Goal: Information Seeking & Learning: Check status

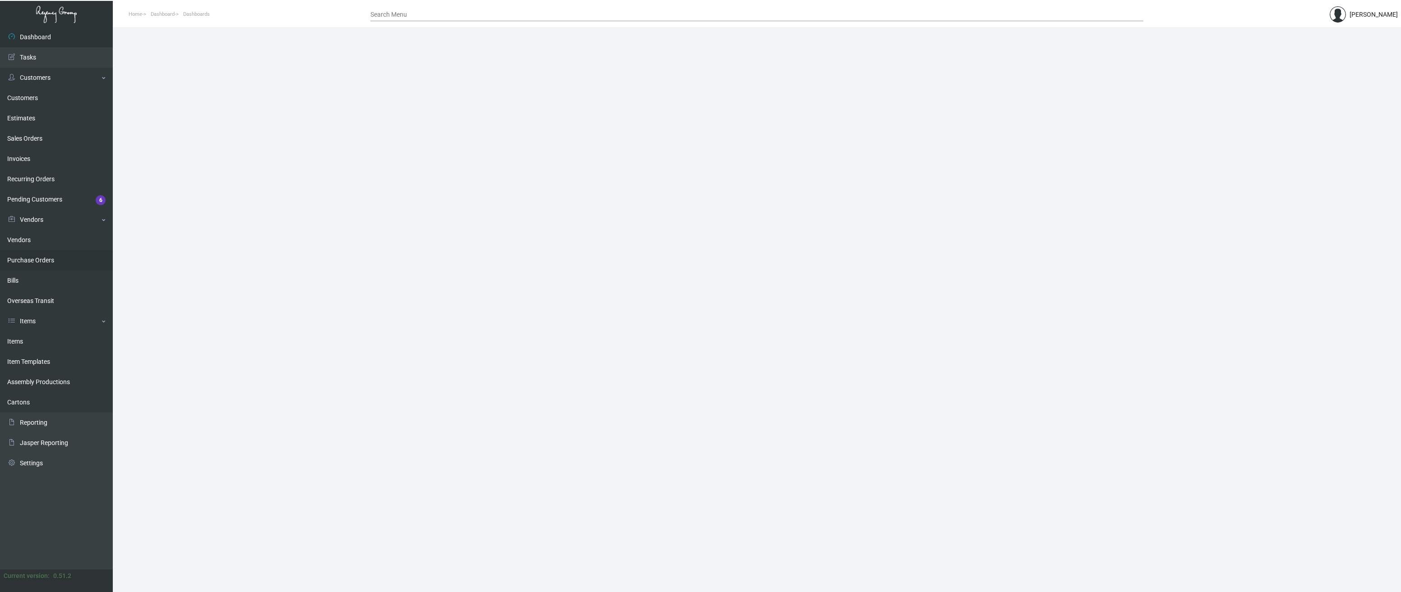
click at [38, 260] on link "Purchase Orders" at bounding box center [56, 260] width 113 height 20
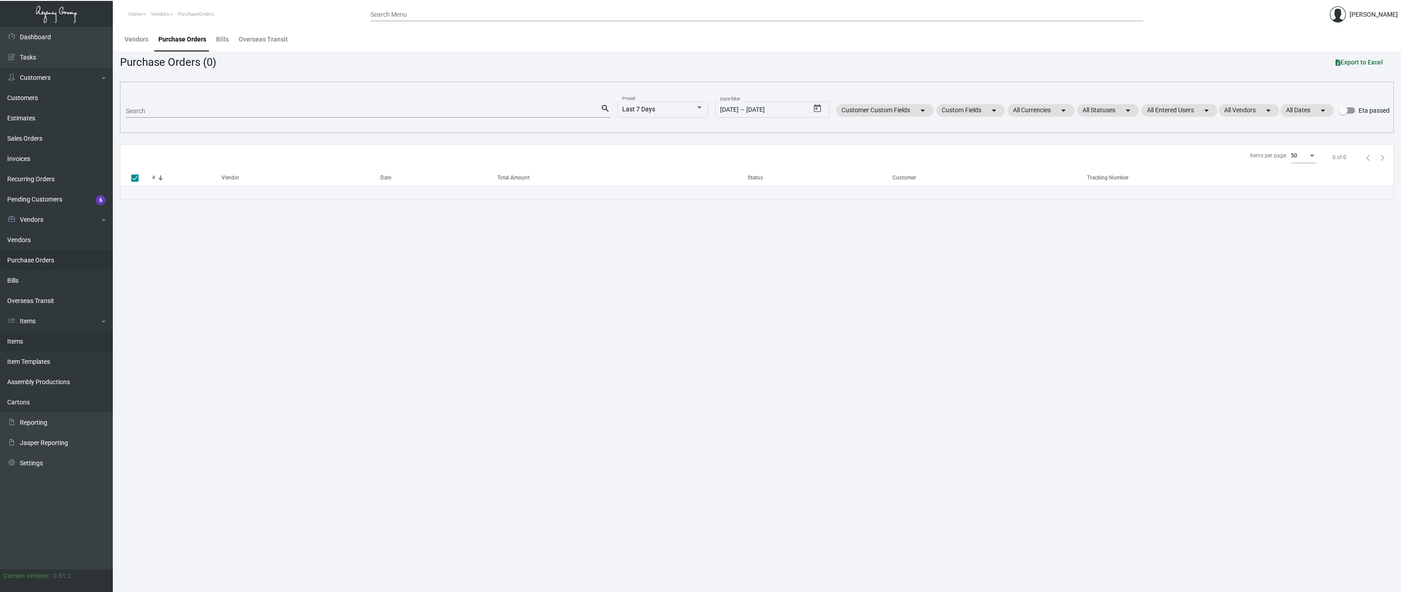
click at [19, 342] on link "Items" at bounding box center [56, 342] width 113 height 20
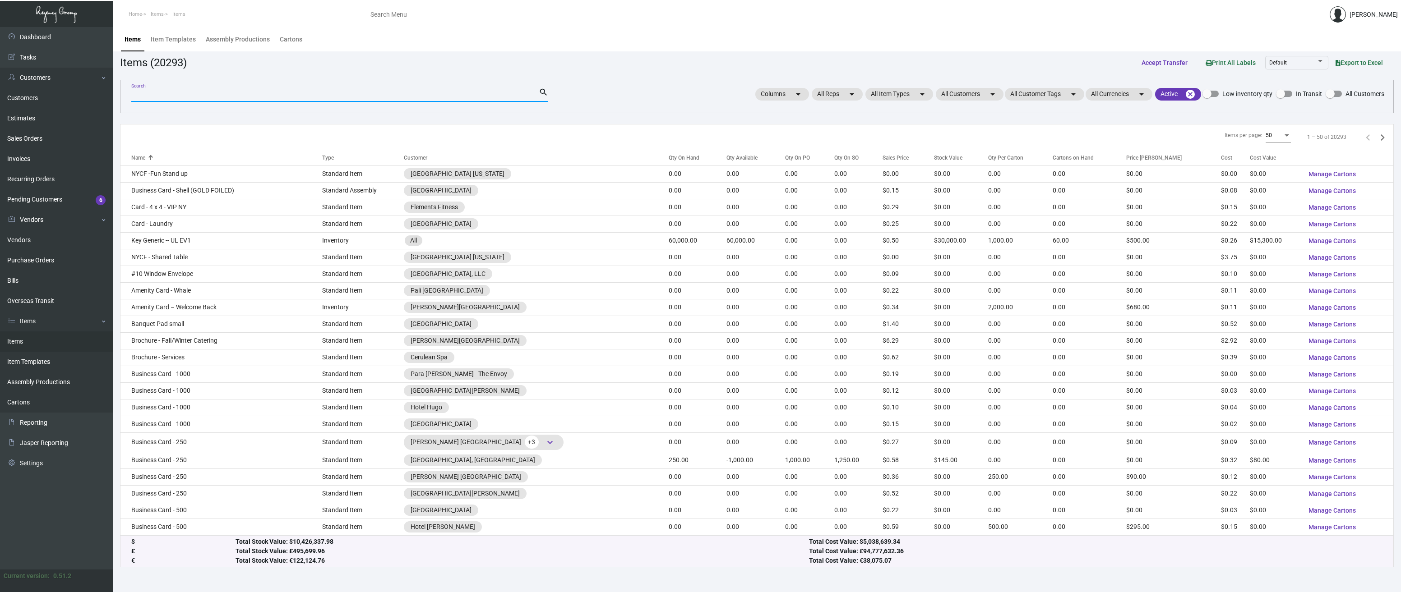
click at [208, 94] on input "Search" at bounding box center [334, 95] width 407 height 7
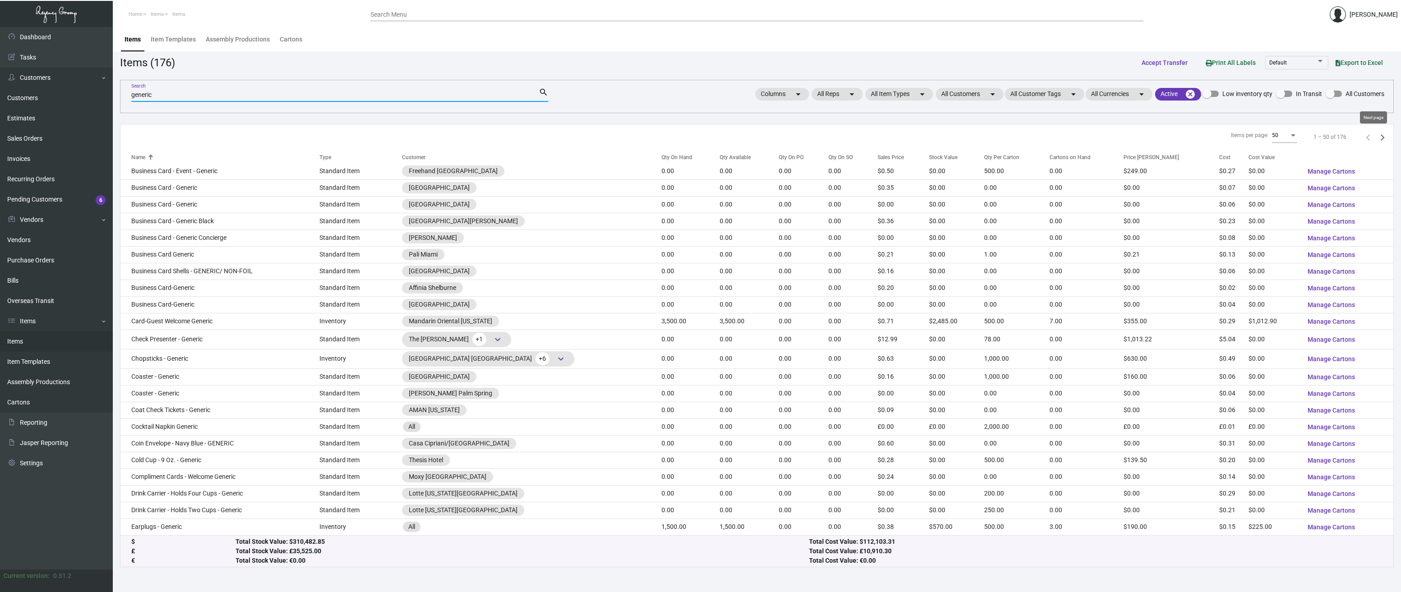
type input "generic"
click at [1385, 138] on icon "Next page" at bounding box center [1382, 137] width 13 height 13
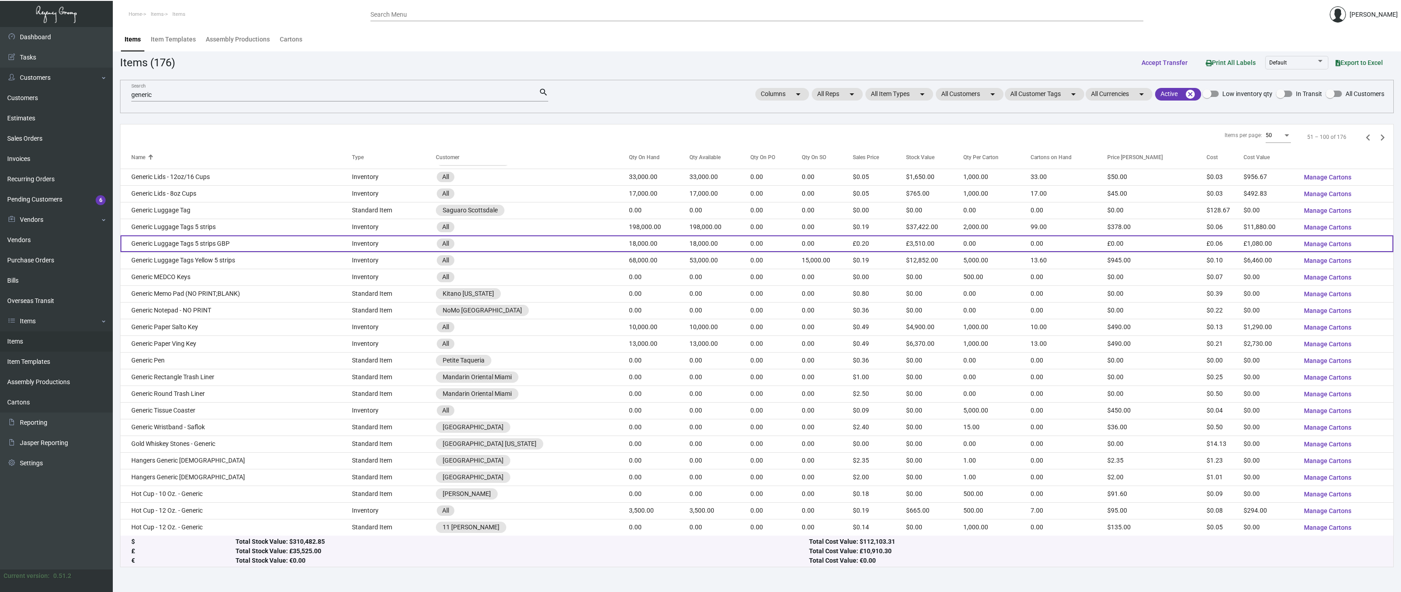
scroll to position [382, 0]
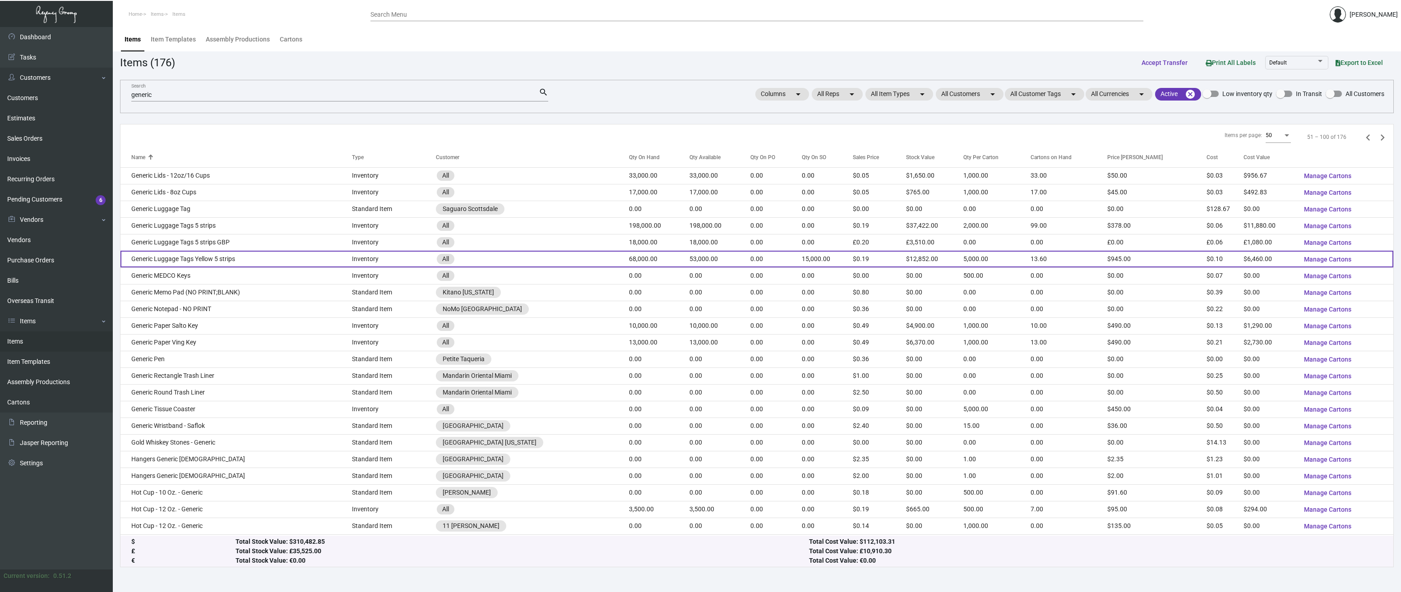
click at [222, 258] on td "Generic Luggage Tags Yellow 5 strips" at bounding box center [235, 259] width 231 height 17
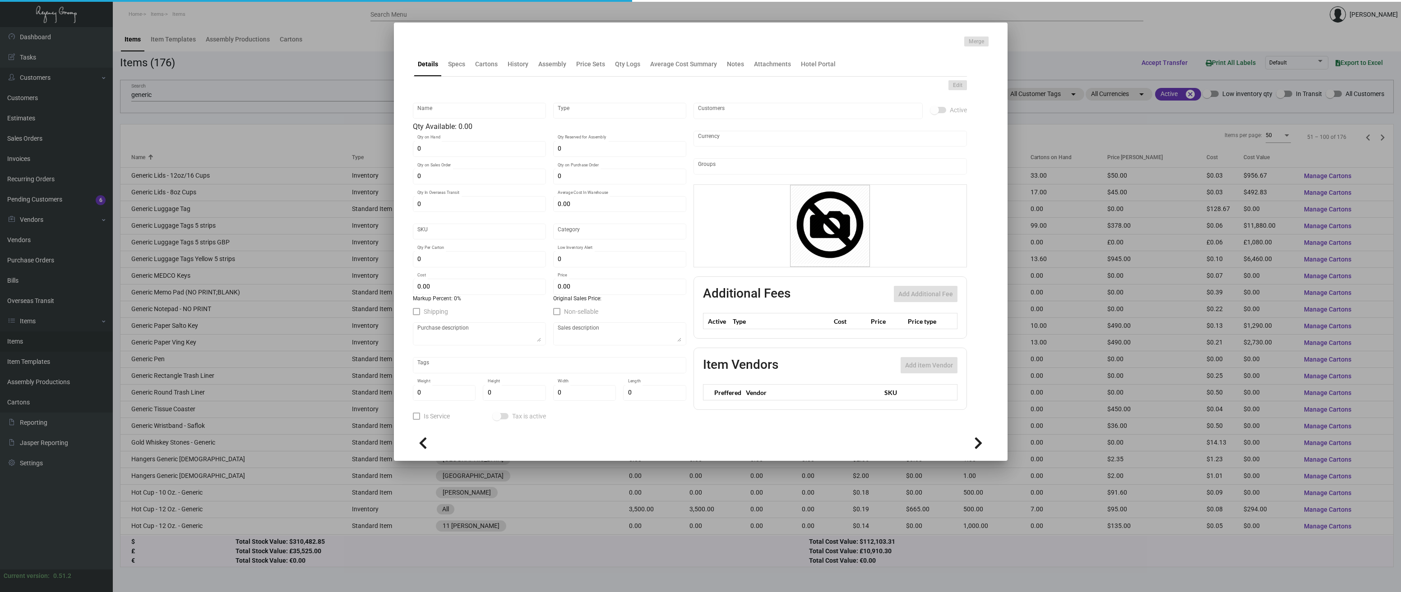
type input "Generic Luggage Tags Yellow 5 strips"
type input "Inventory"
type input "68,000"
type input "15,000"
type input "$ 0.40011"
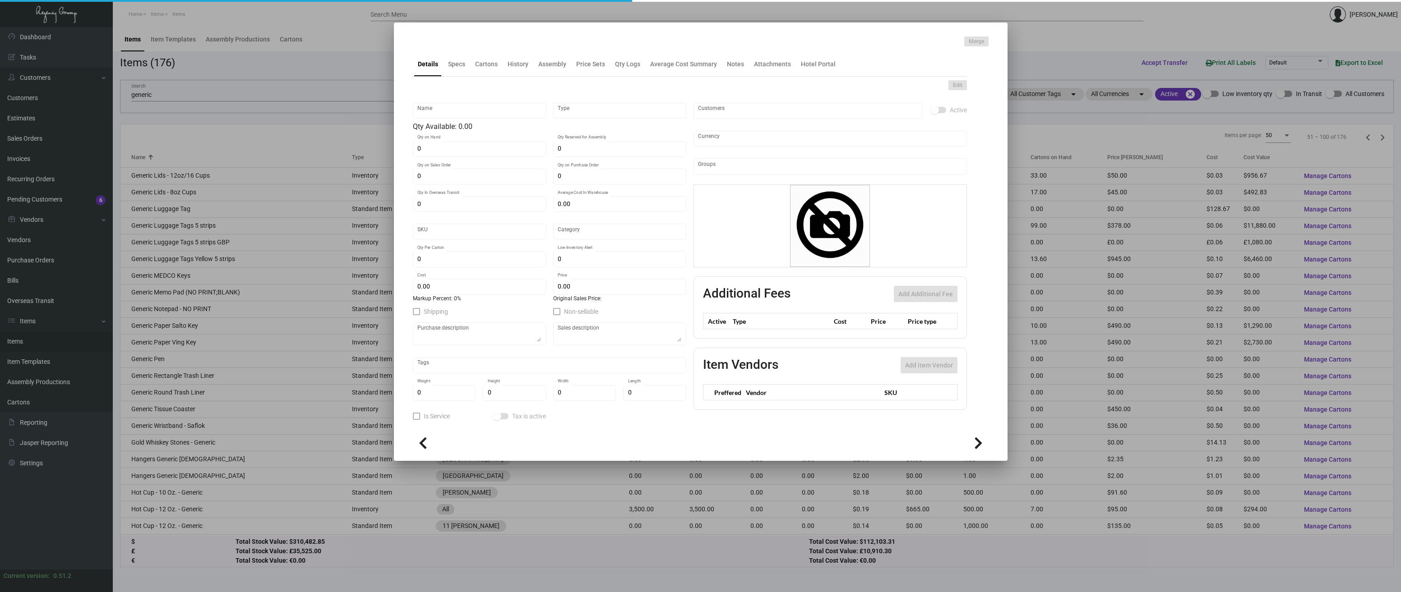
type input "2757"
type input "Standard"
type input "5,000"
type input "1"
type input "$ 0.095"
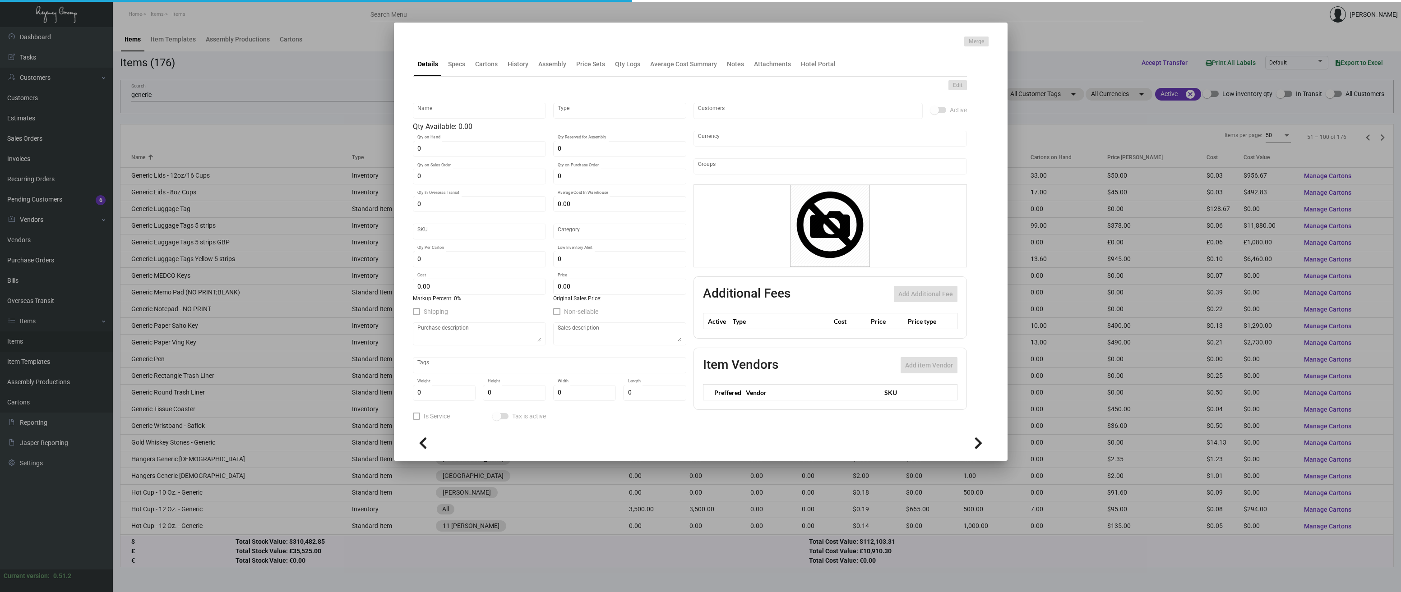
type input "$ 0.189"
type textarea "LUGGAGE TAGS: STOCK ITEM# P60300 WITH NUMBERING"
type textarea "Luggage Tags Yellow 5 strips"
checkbox input "true"
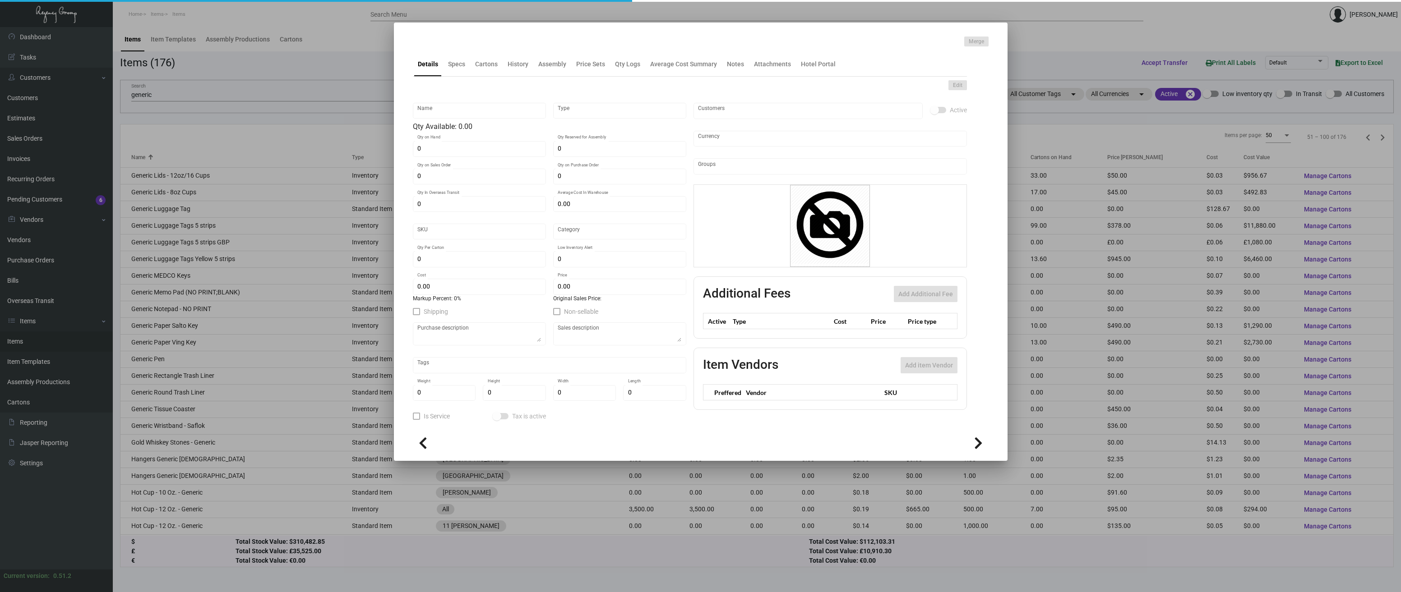
type input "United States Dollar $"
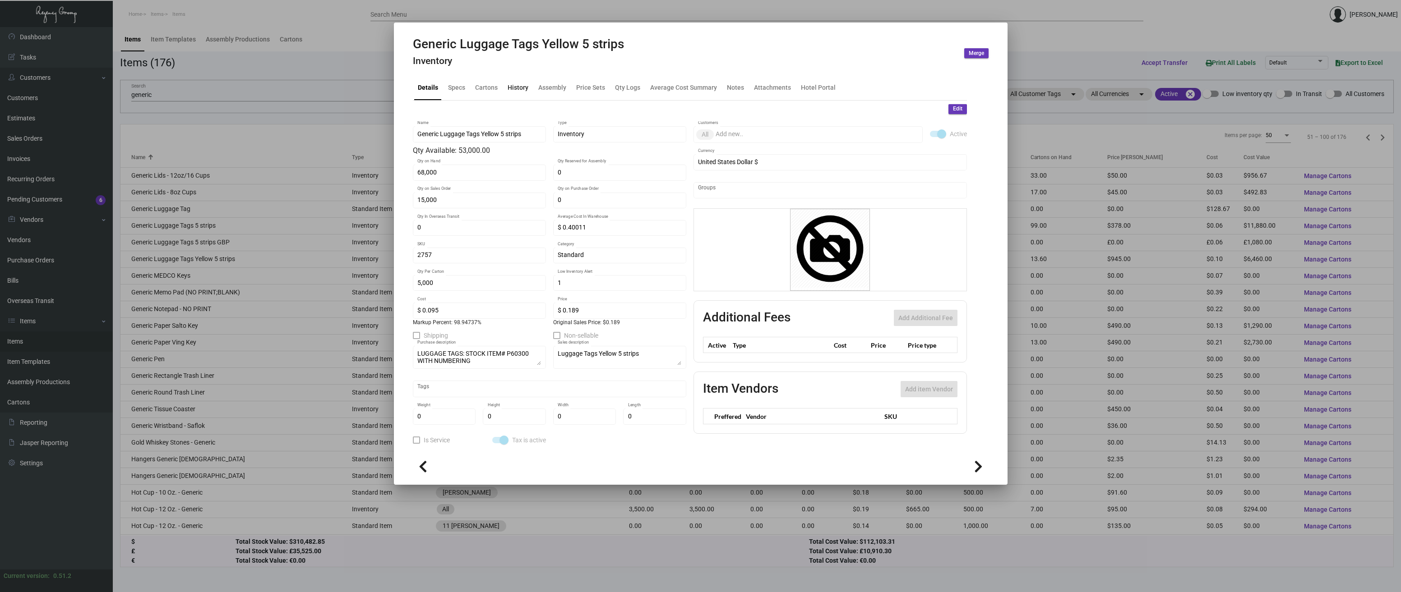
click at [522, 89] on div "History" at bounding box center [518, 87] width 21 height 9
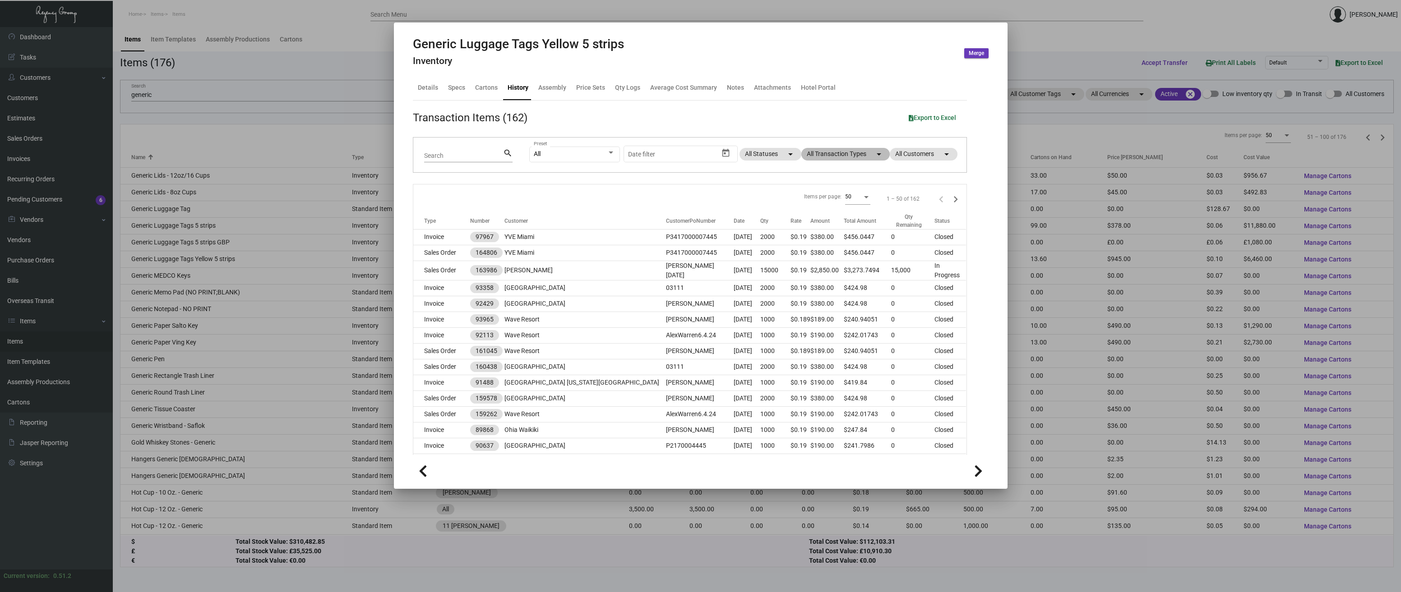
click at [876, 153] on mat-icon "arrow_drop_down" at bounding box center [878, 154] width 11 height 11
click at [809, 268] on span at bounding box center [810, 269] width 7 height 7
click at [810, 273] on input "Purchase Order" at bounding box center [810, 273] width 0 height 0
checkbox input "true"
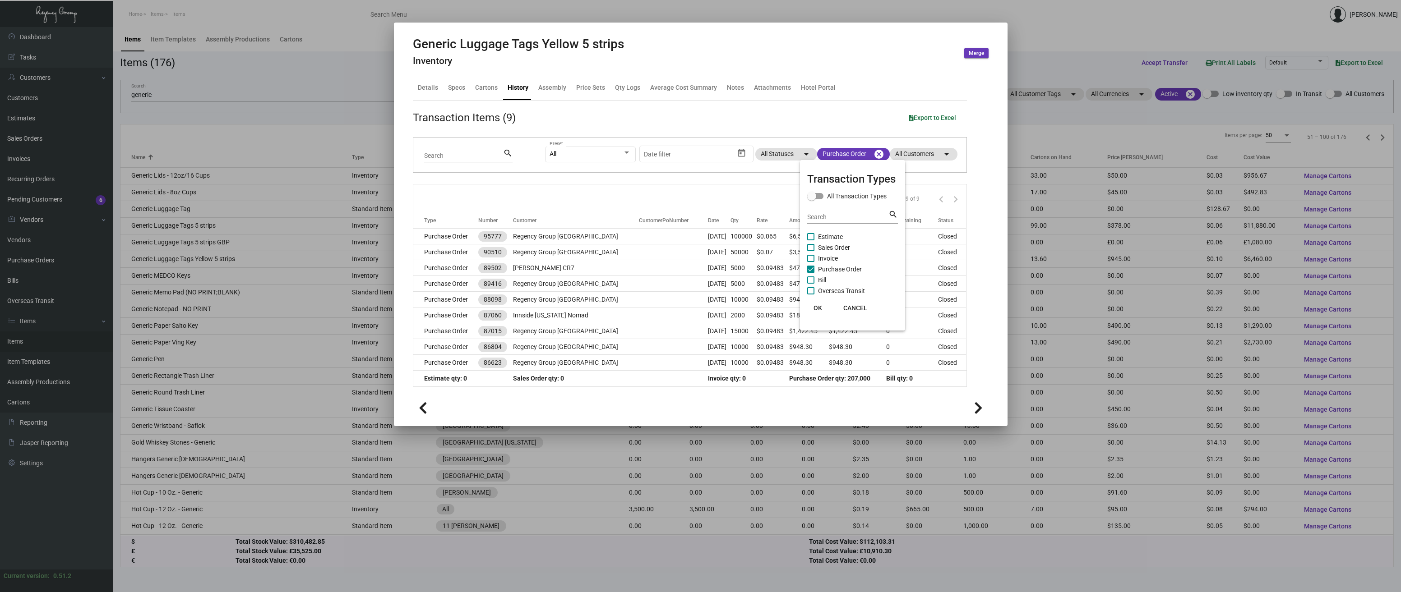
click at [817, 307] on span "OK" at bounding box center [817, 308] width 9 height 7
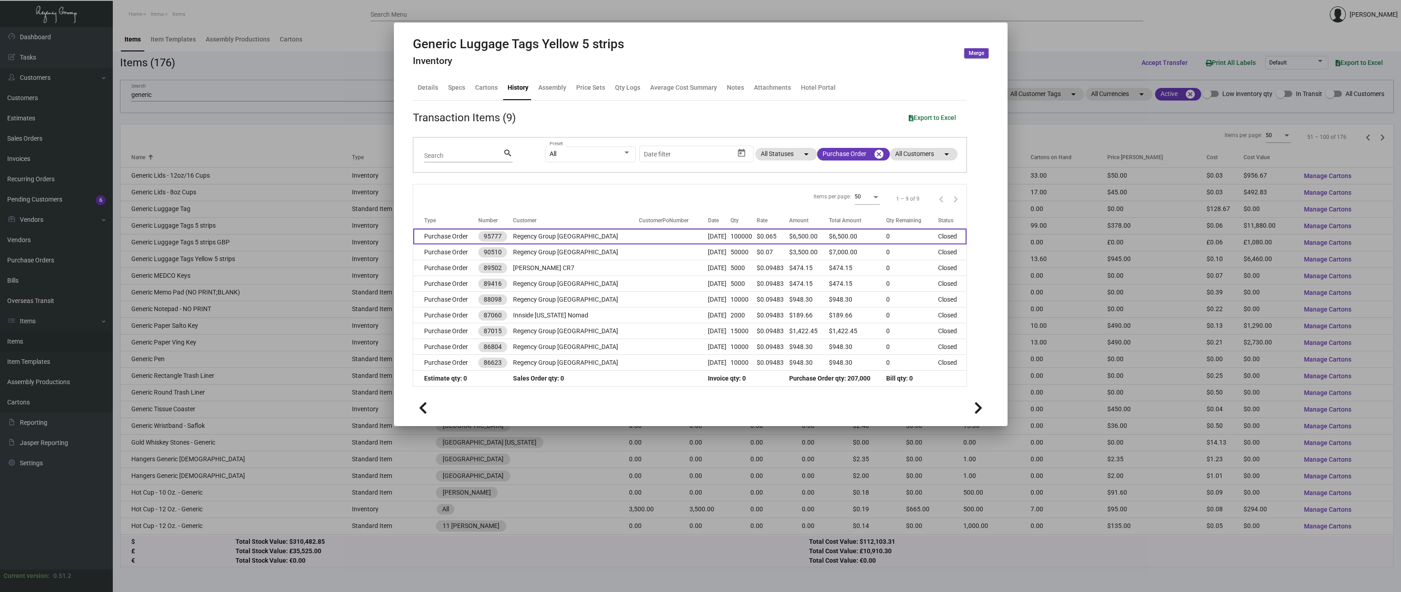
click at [453, 236] on td "Purchase Order" at bounding box center [445, 237] width 65 height 16
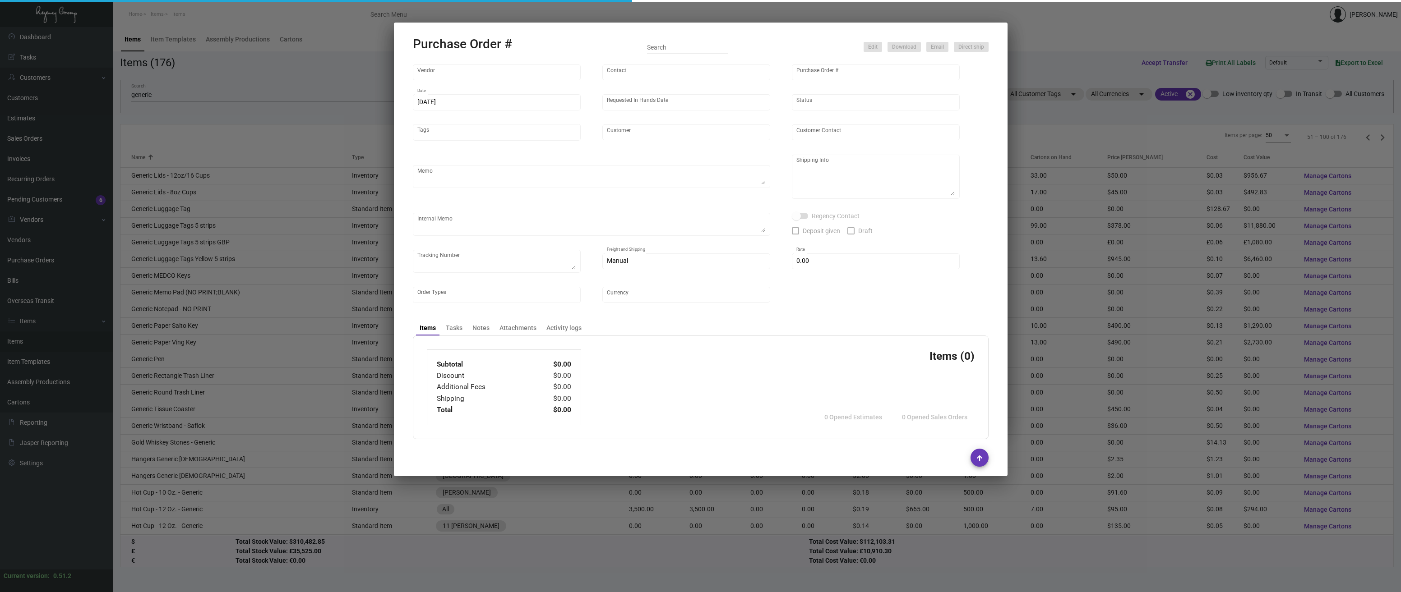
type input "Shanghai East Industrial Co., Ltd,"
type input "[PERSON_NAME]"
type input "95777"
type input "[DATE]"
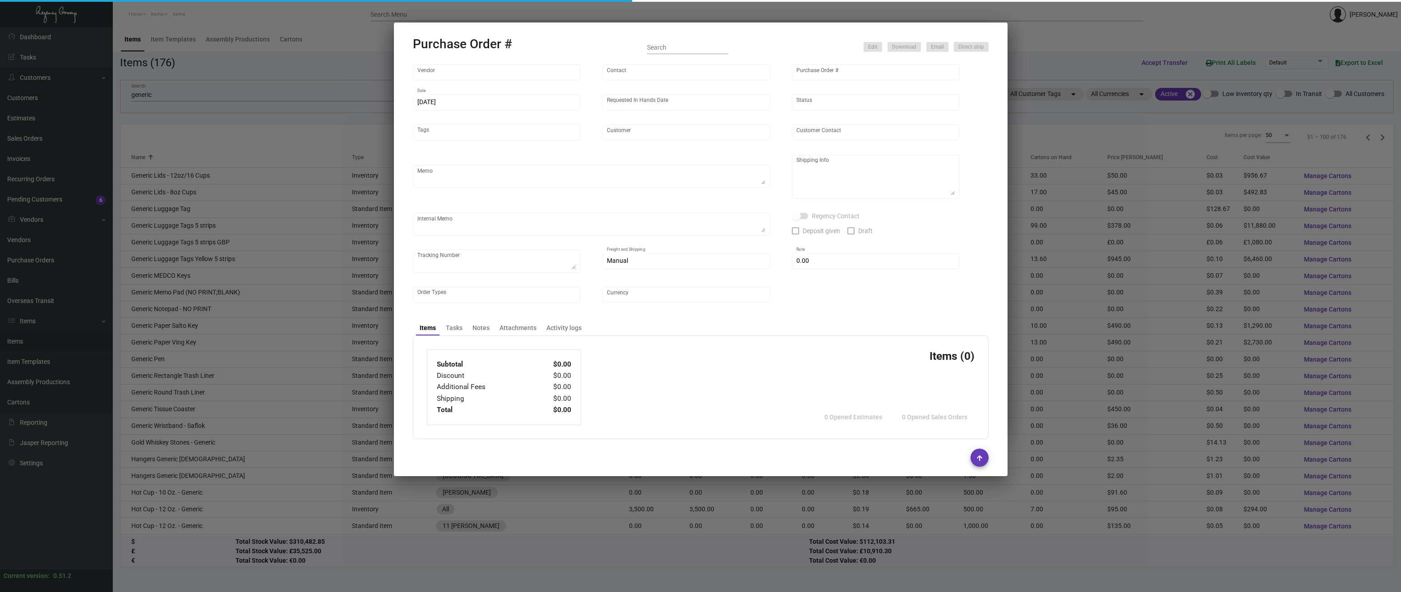
type input "Regency Group [GEOGRAPHIC_DATA]"
type textarea "Split for two shipments"
type textarea "Regency Group NJ - [PERSON_NAME] [STREET_ADDRESS]"
checkbox input "true"
type input "$ 0.00"
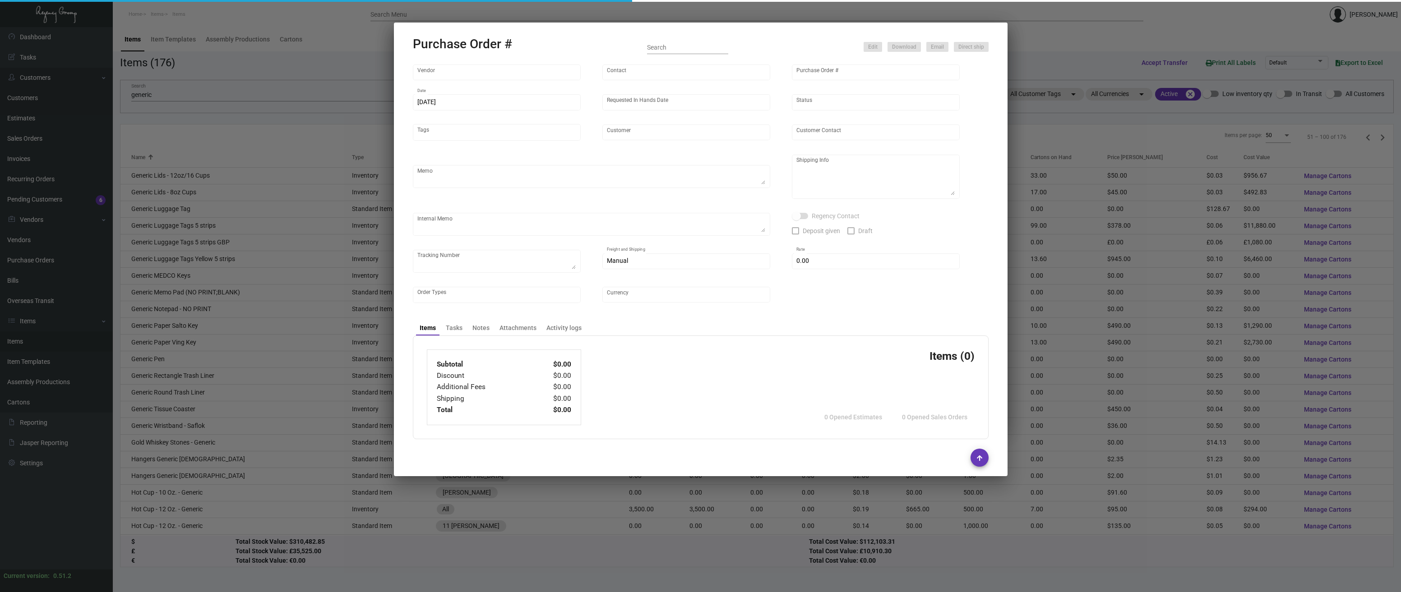
type input "United States Dollar $"
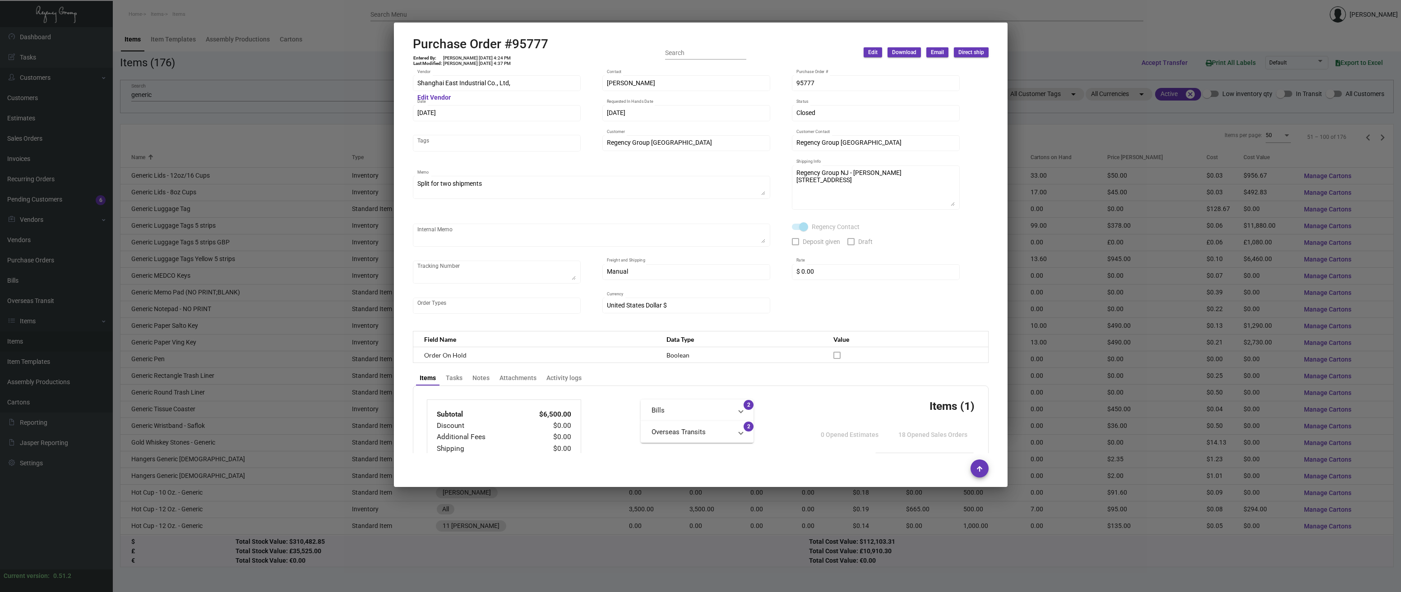
click at [253, 143] on div at bounding box center [700, 296] width 1401 height 592
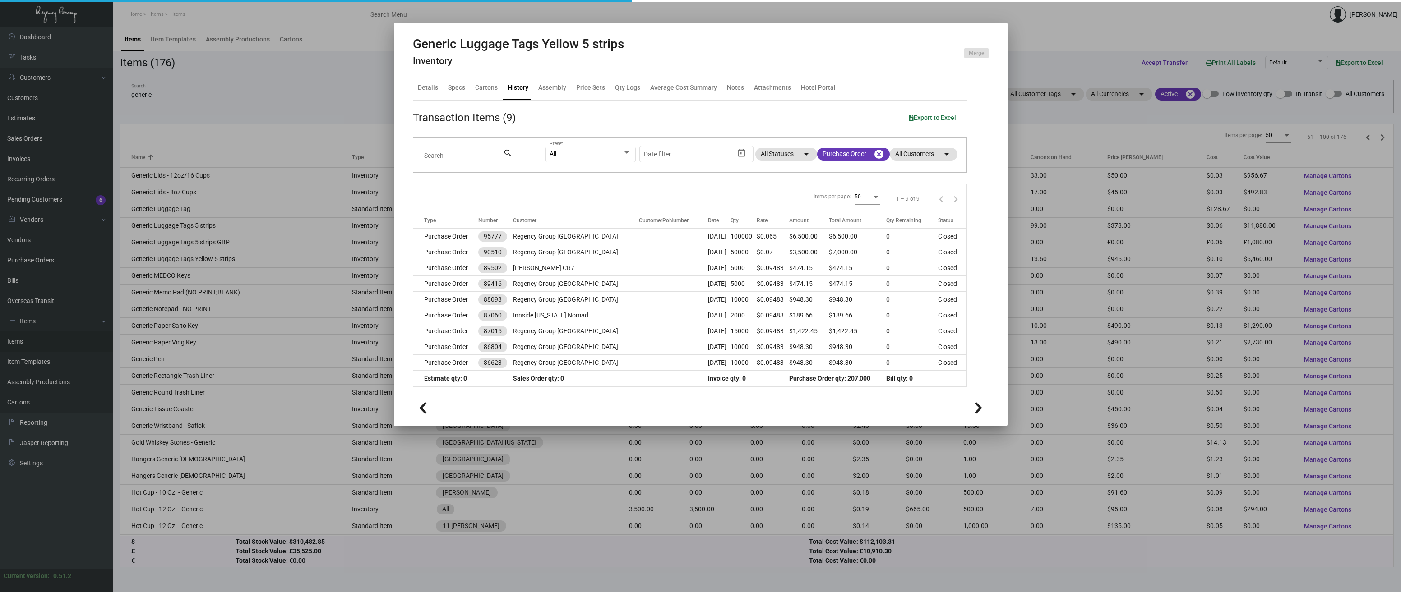
click at [253, 143] on div at bounding box center [700, 296] width 1401 height 592
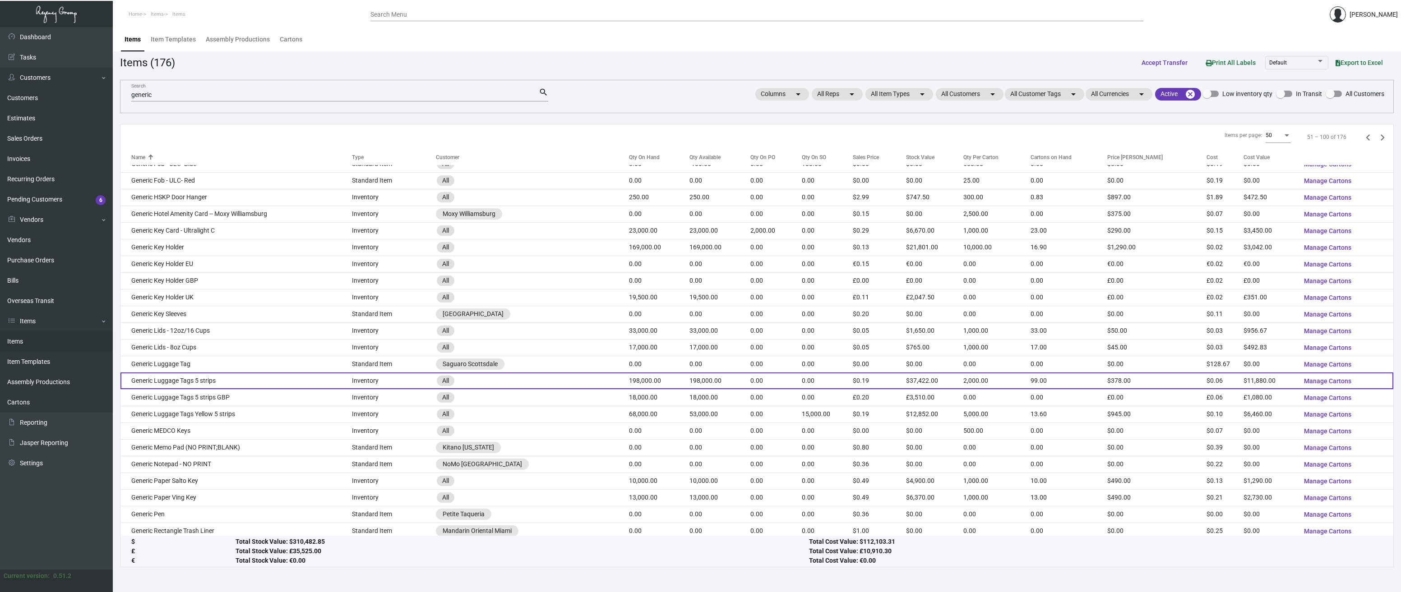
scroll to position [226, 0]
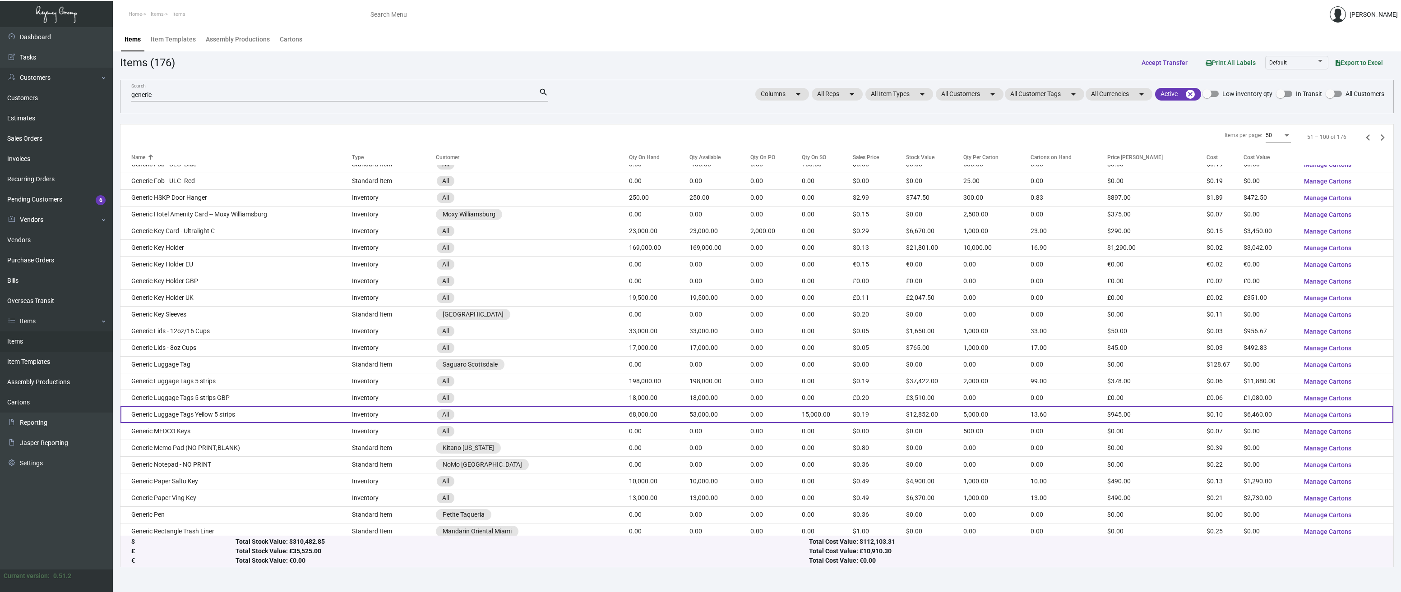
click at [208, 414] on td "Generic Luggage Tags Yellow 5 strips" at bounding box center [235, 414] width 231 height 17
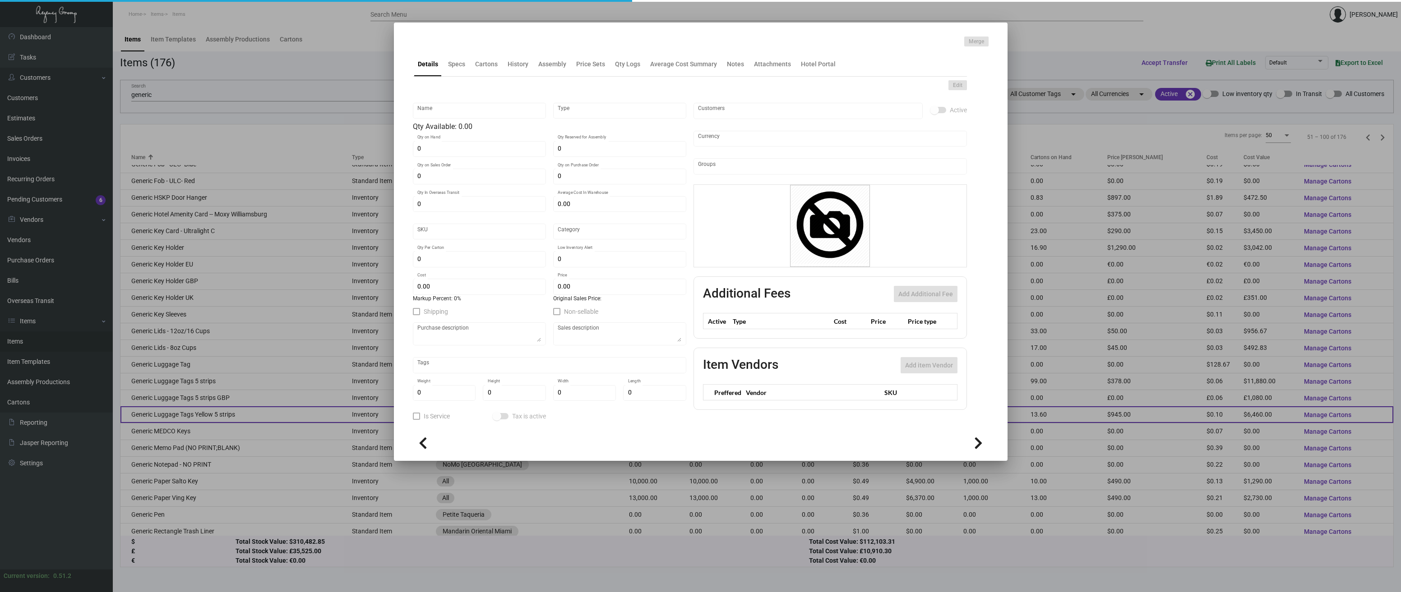
type input "Generic Luggage Tags Yellow 5 strips"
type input "Inventory"
type input "68,000"
type input "15,000"
type input "$ 0.40011"
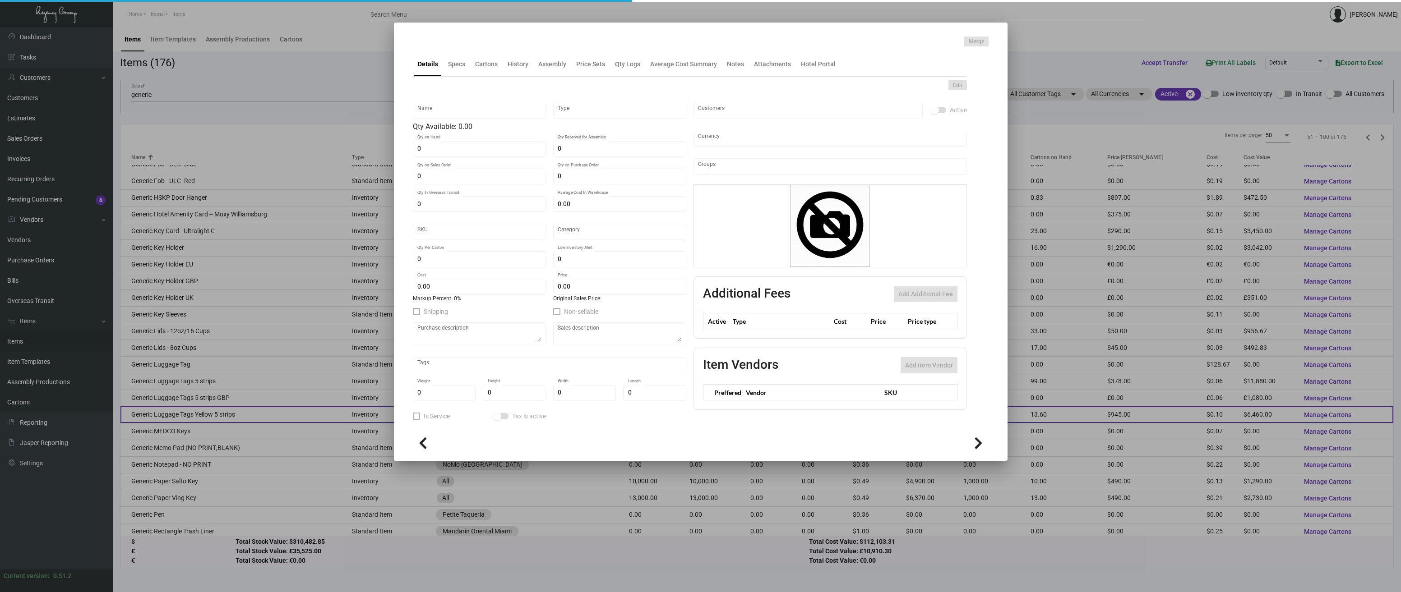
type input "2757"
type input "Standard"
type input "5,000"
type input "1"
type input "$ 0.095"
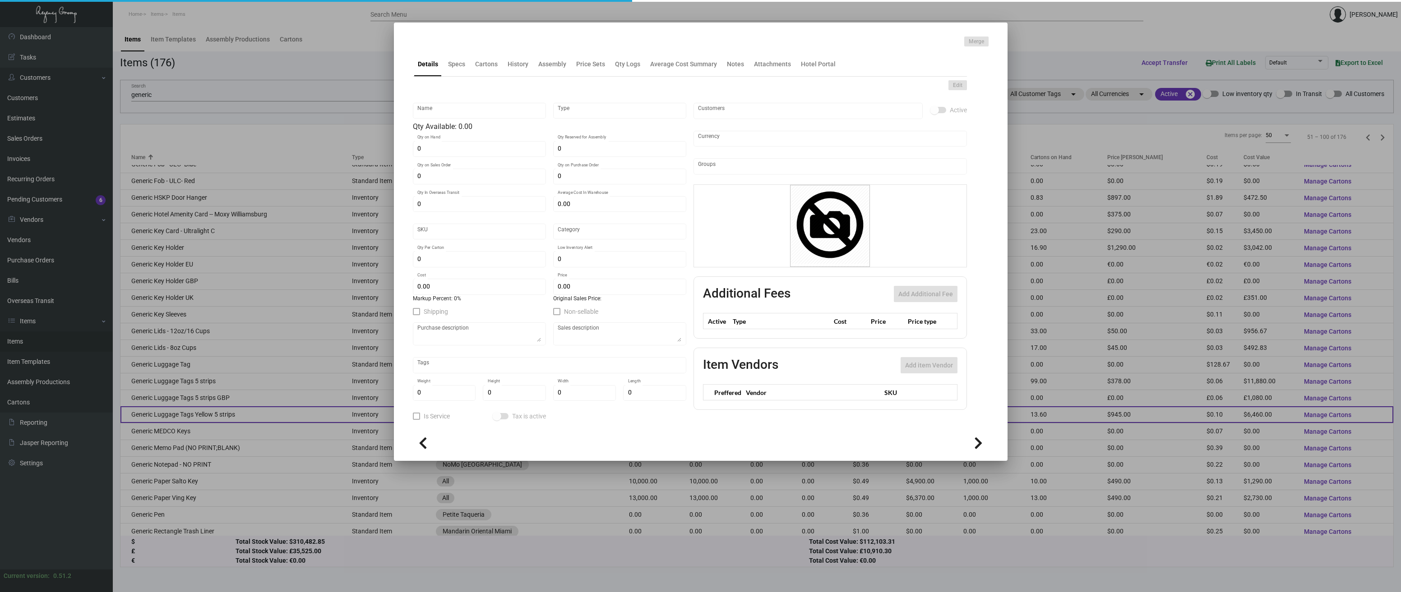
type input "$ 0.189"
type textarea "LUGGAGE TAGS: STOCK ITEM# P60300 WITH NUMBERING"
type textarea "Luggage Tags Yellow 5 strips"
checkbox input "true"
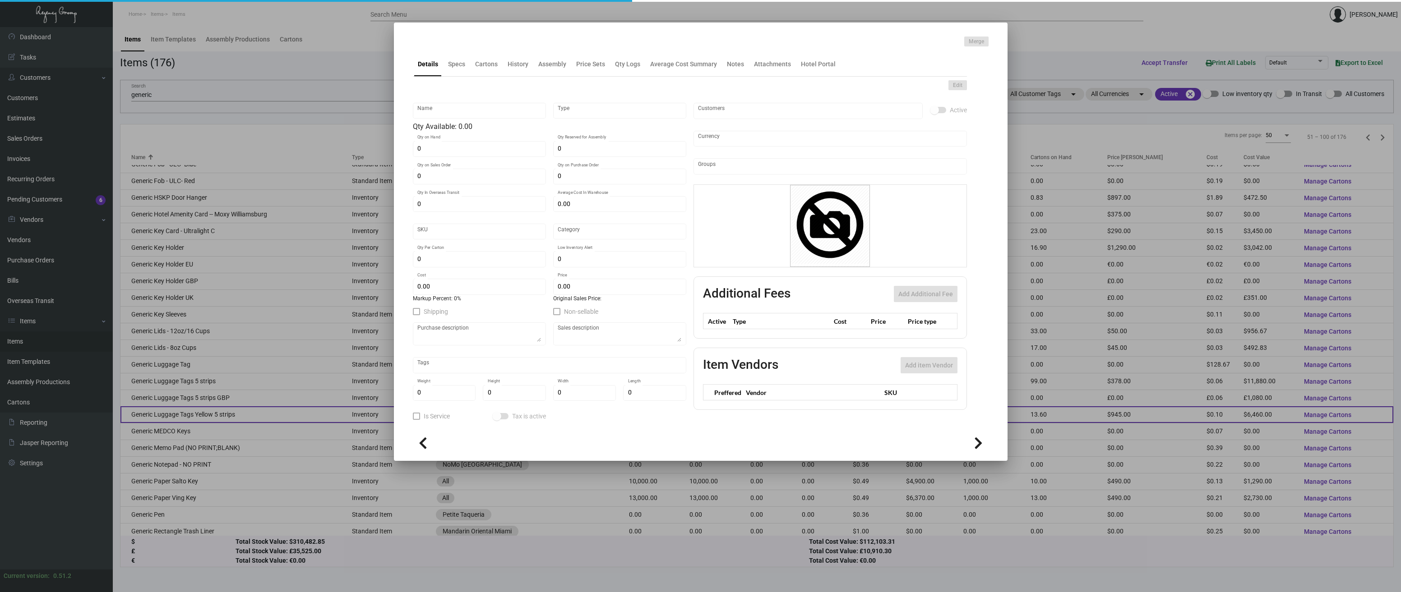
type input "United States Dollar $"
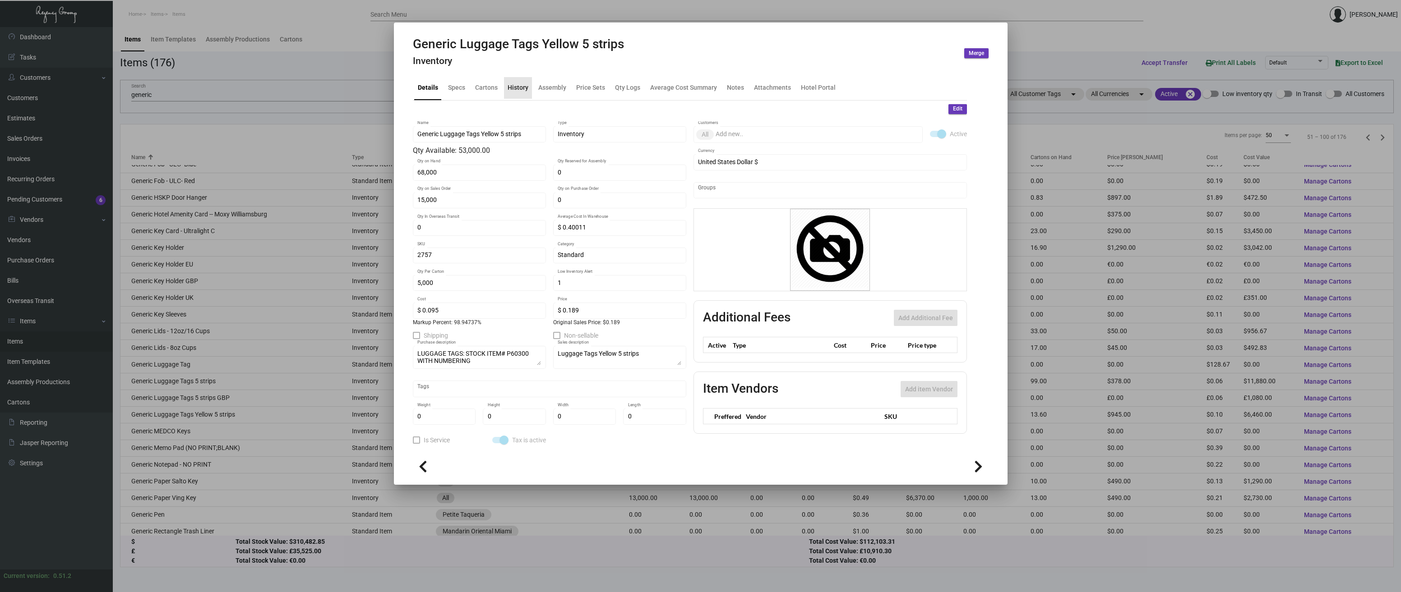
click at [521, 87] on div "History" at bounding box center [518, 87] width 21 height 9
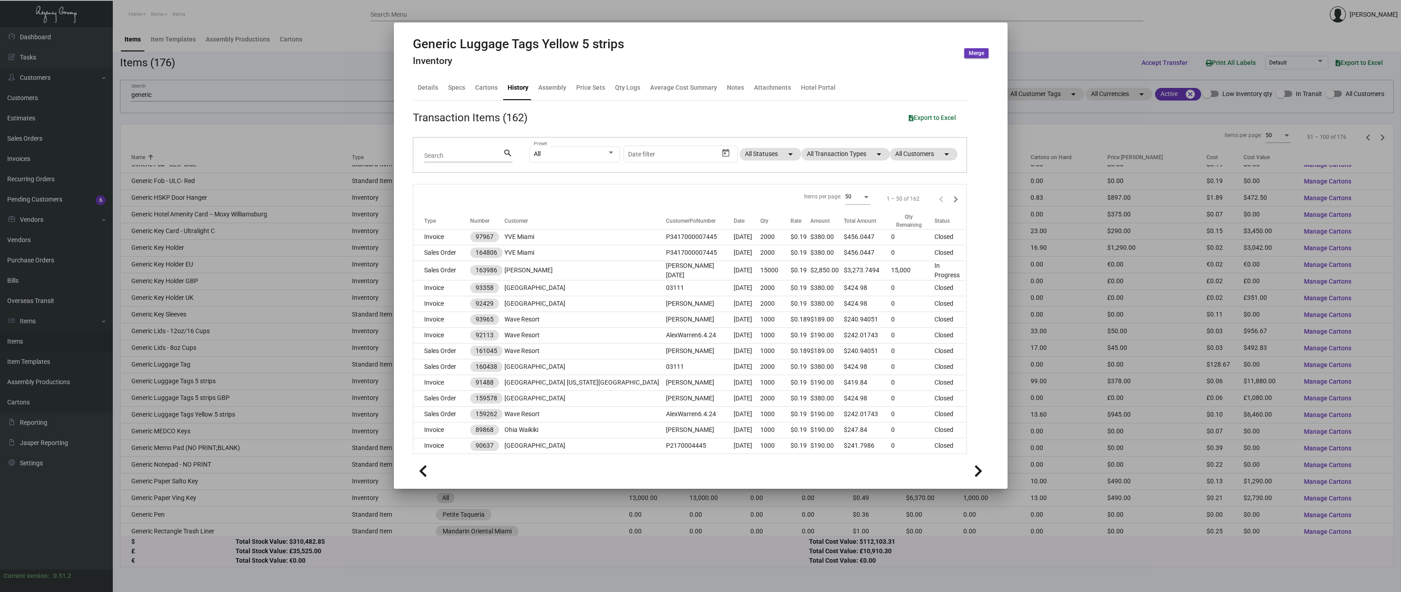
click at [852, 166] on div "All Preset Start date – Date filter All Statuses arrow_drop_down All Transactio…" at bounding box center [742, 155] width 426 height 35
click at [852, 156] on mat-chip "All Transaction Types arrow_drop_down" at bounding box center [845, 154] width 88 height 13
click at [817, 307] on span "OK" at bounding box center [817, 308] width 9 height 7
click at [841, 157] on mat-chip "All Transaction Types arrow_drop_down" at bounding box center [845, 154] width 88 height 13
click at [811, 267] on span at bounding box center [810, 269] width 7 height 7
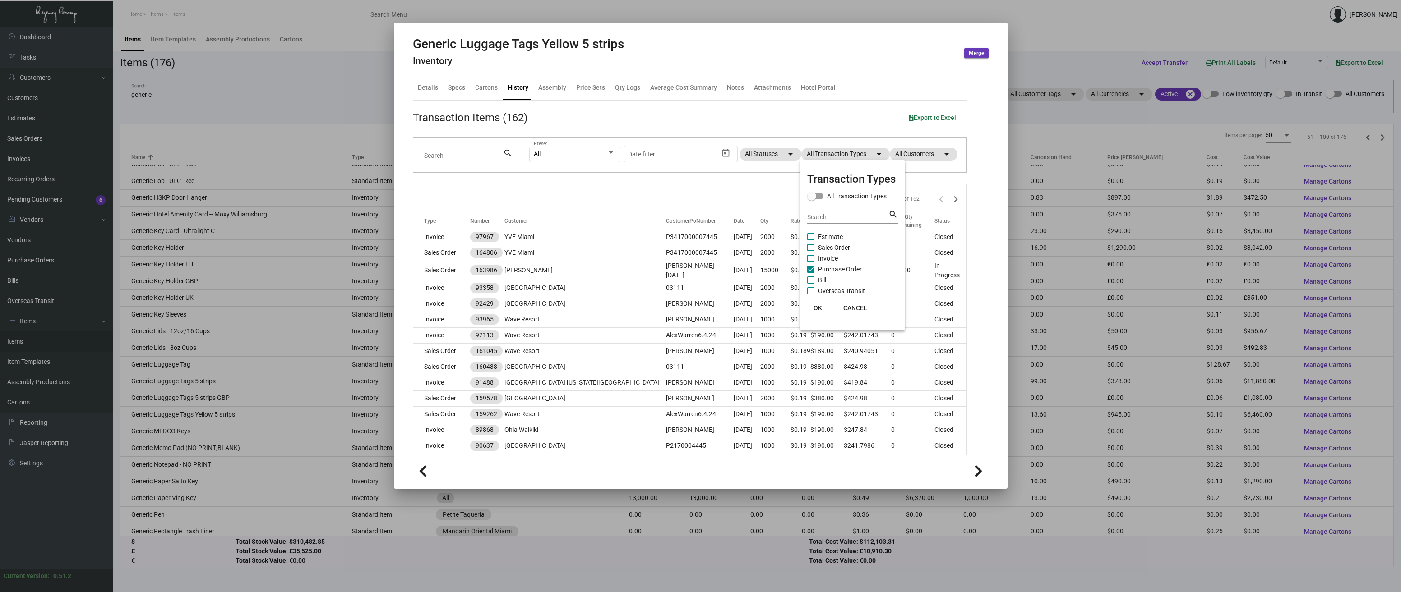
click at [811, 273] on input "Purchase Order" at bounding box center [810, 273] width 0 height 0
checkbox input "false"
click at [846, 308] on span "CANCEL" at bounding box center [855, 308] width 24 height 7
click at [831, 150] on mat-chip "All Transaction Types arrow_drop_down" at bounding box center [845, 154] width 88 height 13
click at [808, 268] on span at bounding box center [810, 269] width 7 height 7
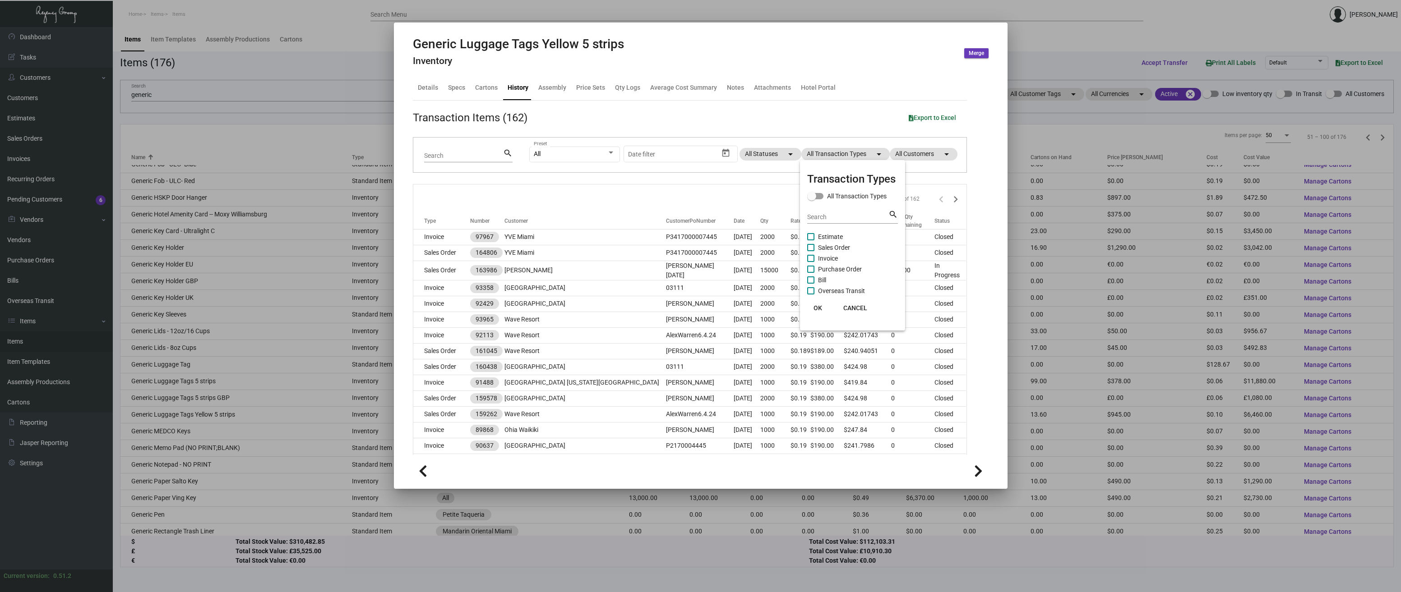
click at [810, 273] on input "Purchase Order" at bounding box center [810, 273] width 0 height 0
checkbox input "true"
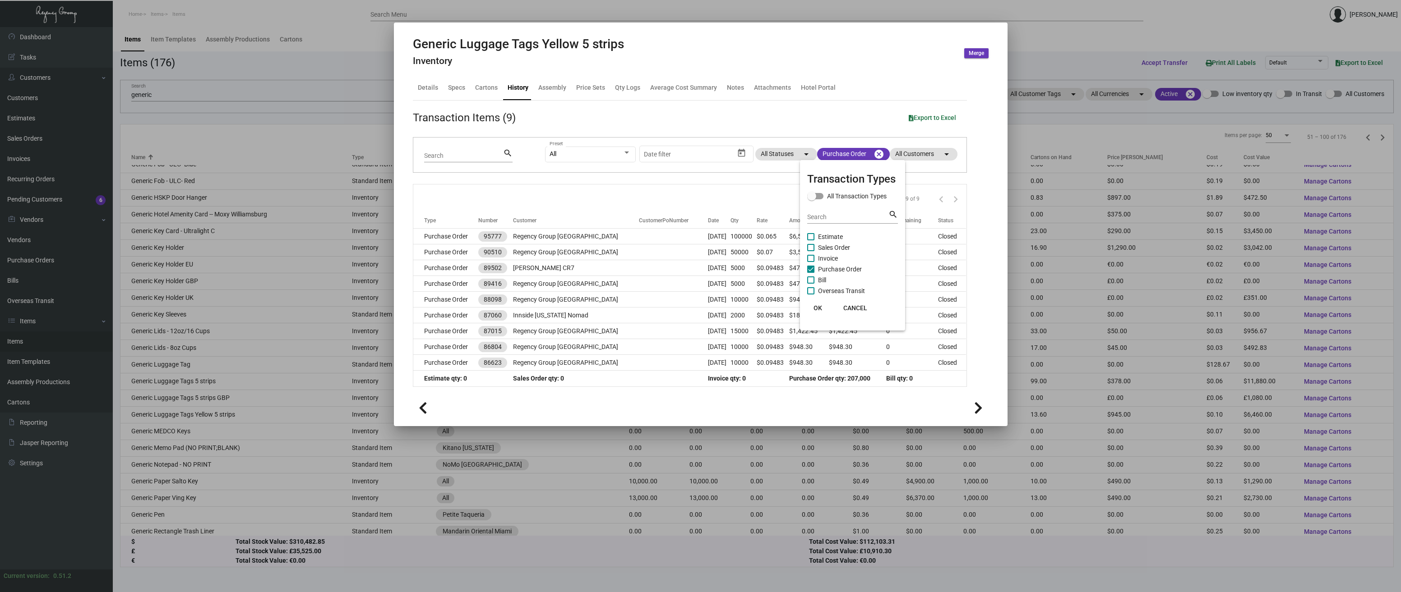
click at [816, 310] on span "OK" at bounding box center [817, 308] width 9 height 7
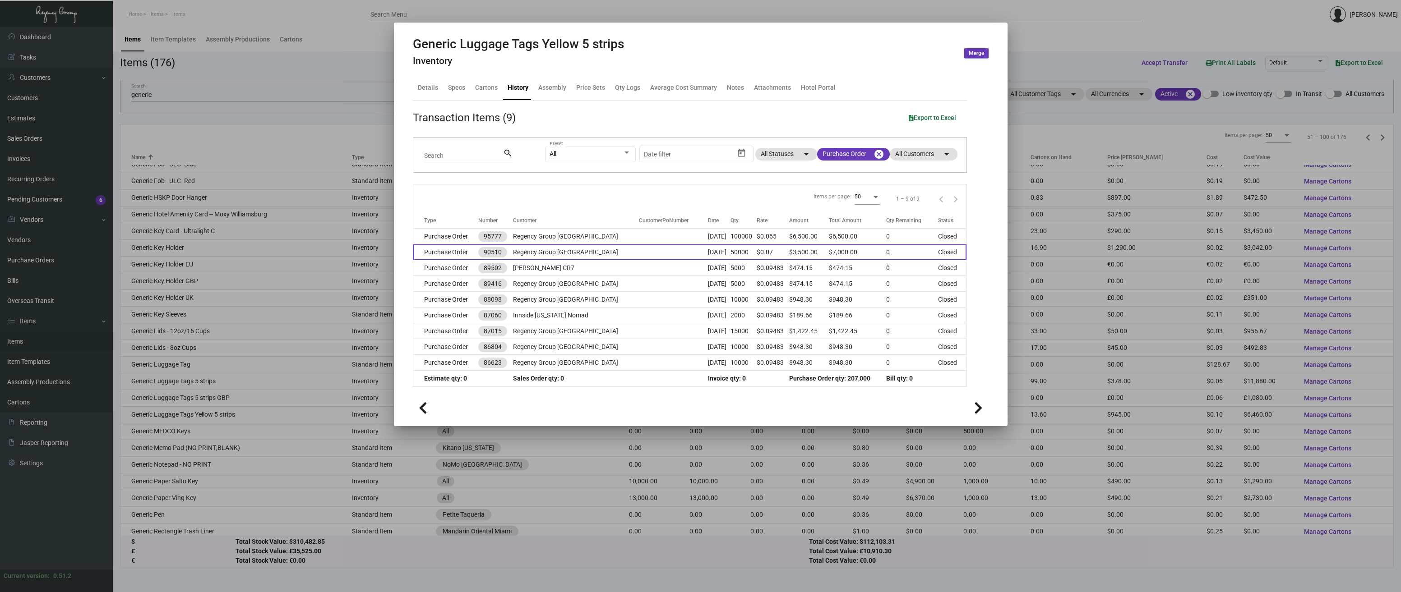
click at [439, 254] on td "Purchase Order" at bounding box center [445, 253] width 65 height 16
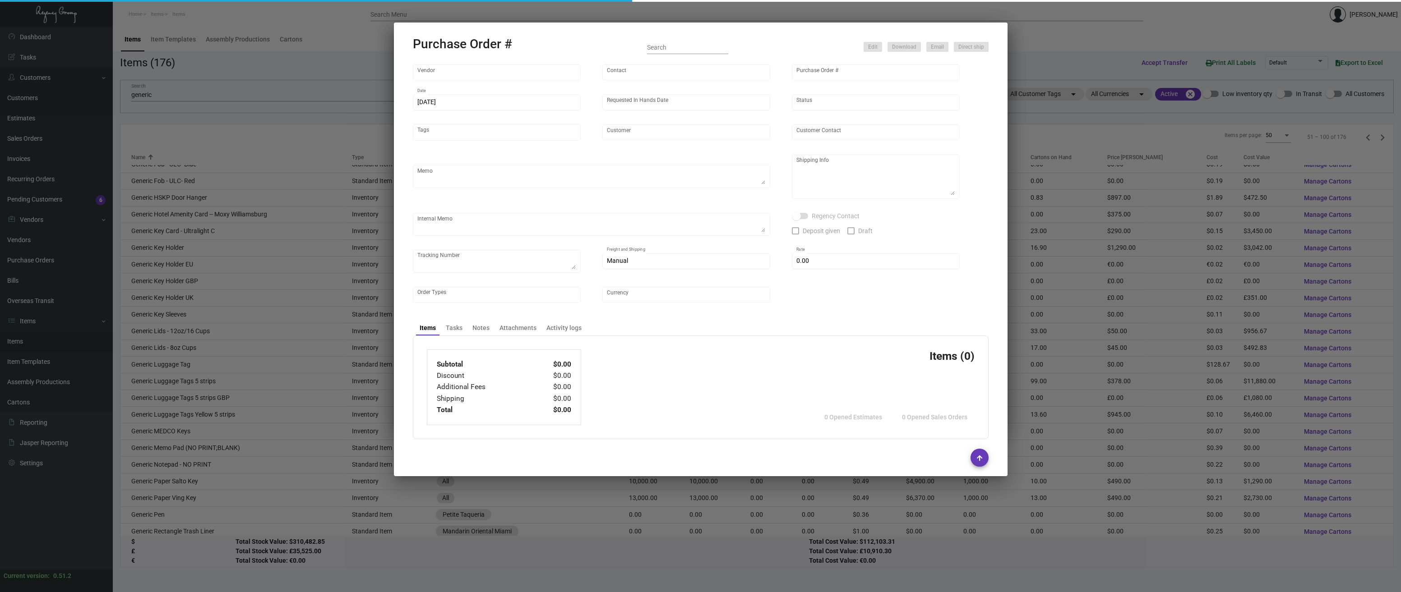
type input "Shanghai East Industrial Co., Ltd,"
type input "[PERSON_NAME]"
type input "90510"
type input "[DATE]"
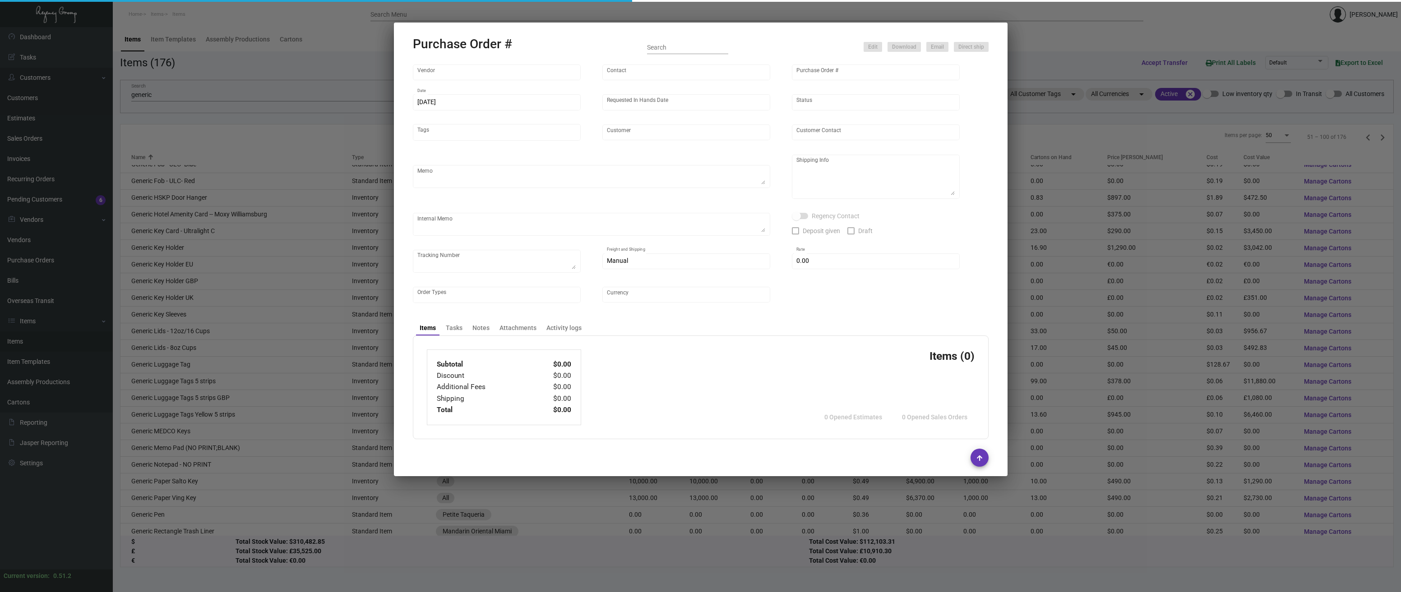
type input "Regency Group [GEOGRAPHIC_DATA]"
type textarea "Regency Group NJ - [PERSON_NAME] [STREET_ADDRESS]"
checkbox input "true"
type input "$ 0.00"
type input "United States Dollar $"
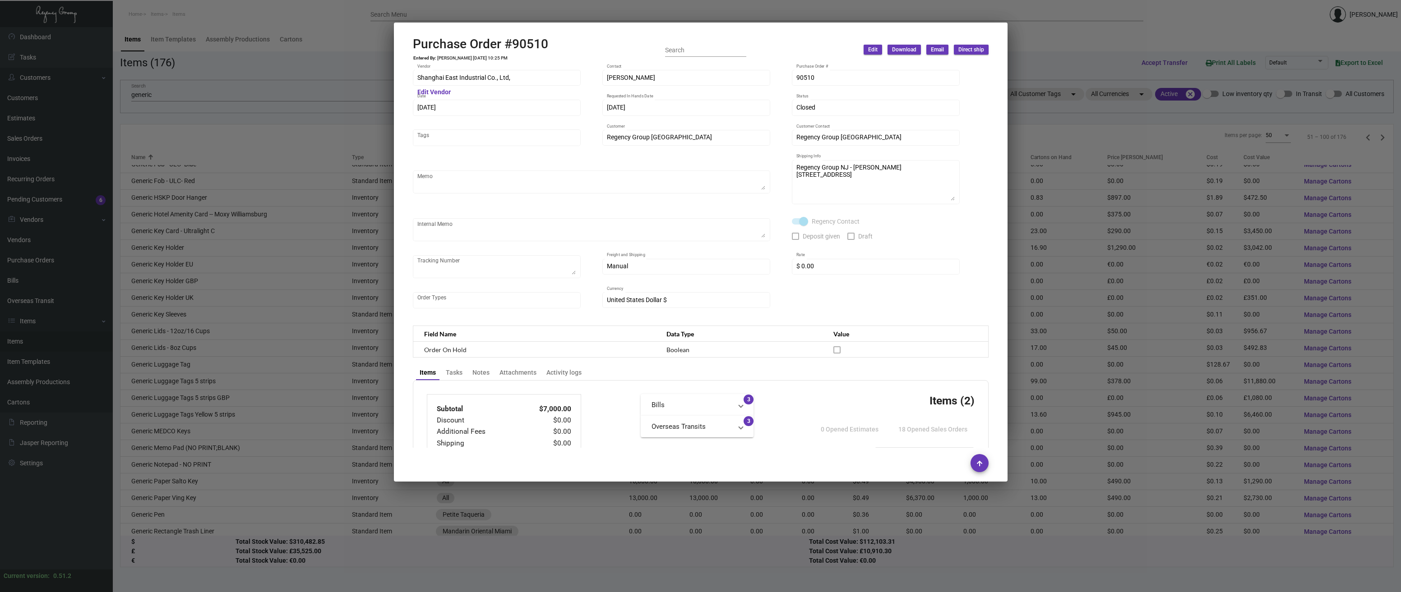
click at [980, 466] on icon at bounding box center [979, 464] width 5 height 6
click at [980, 463] on icon at bounding box center [979, 464] width 5 height 6
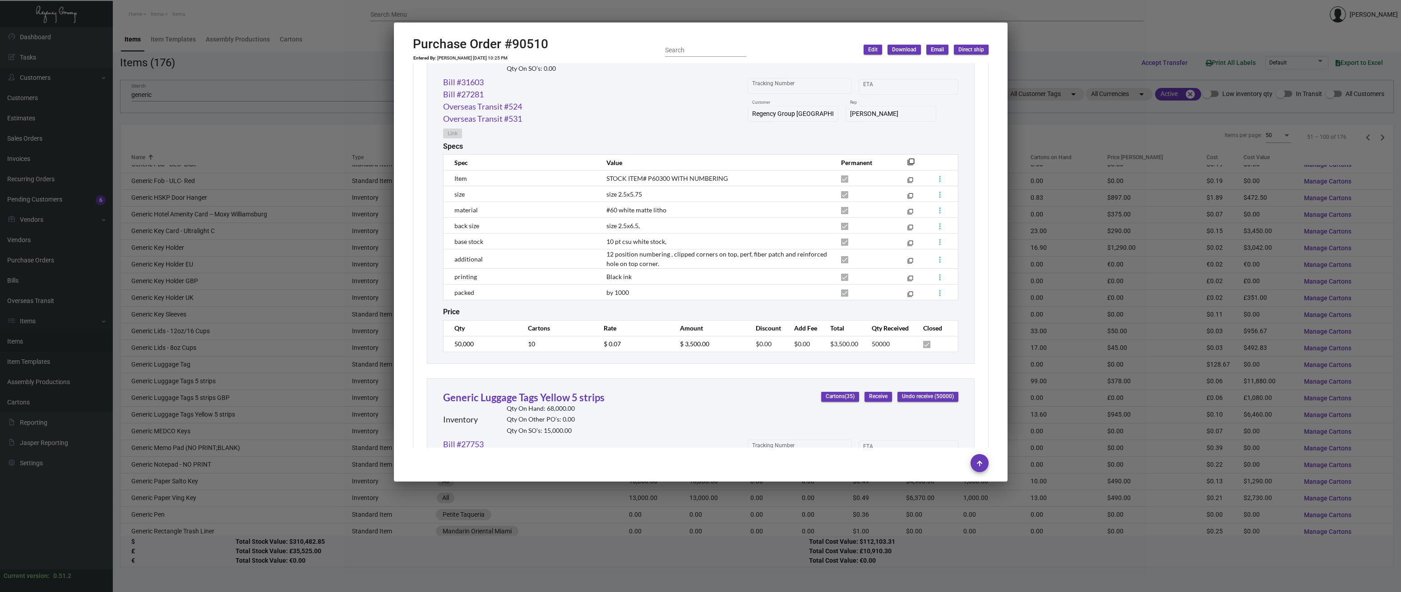
scroll to position [486, 0]
click at [634, 41] on div "Purchase Order #90510 Entered By: [PERSON_NAME] [DATE] 10:25 PM Search Edit Dow…" at bounding box center [701, 50] width 576 height 27
click at [357, 235] on div at bounding box center [700, 296] width 1401 height 592
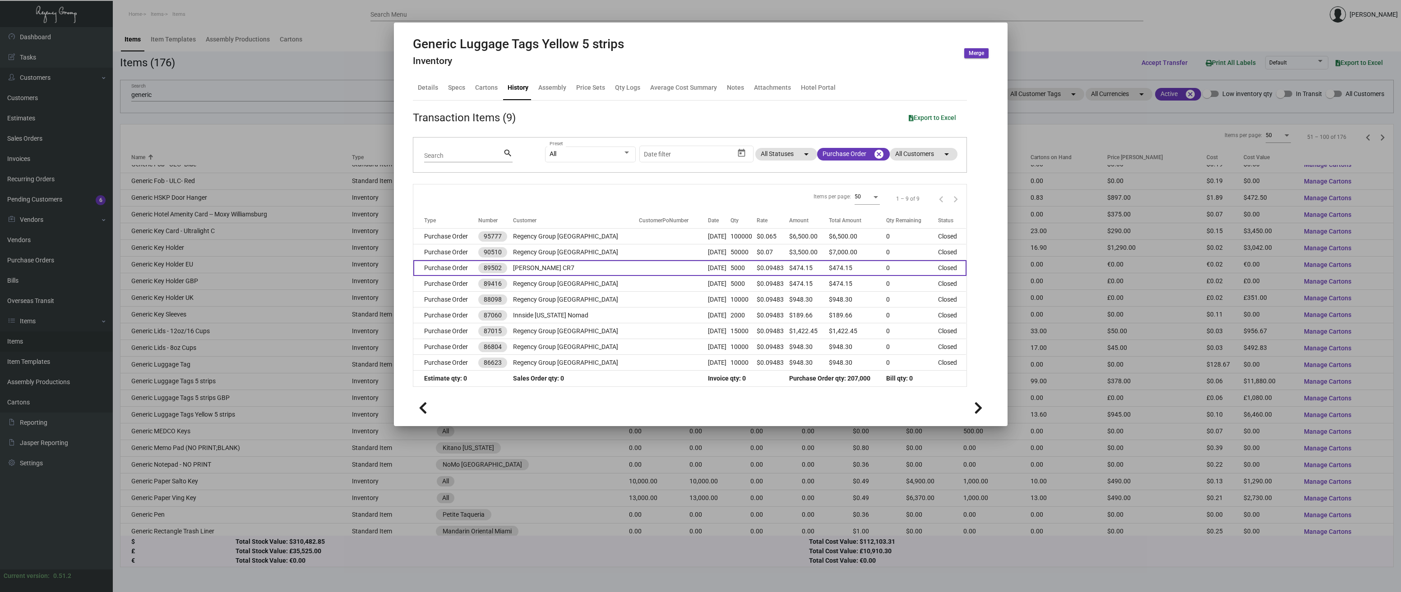
click at [453, 269] on td "Purchase Order" at bounding box center [445, 268] width 65 height 16
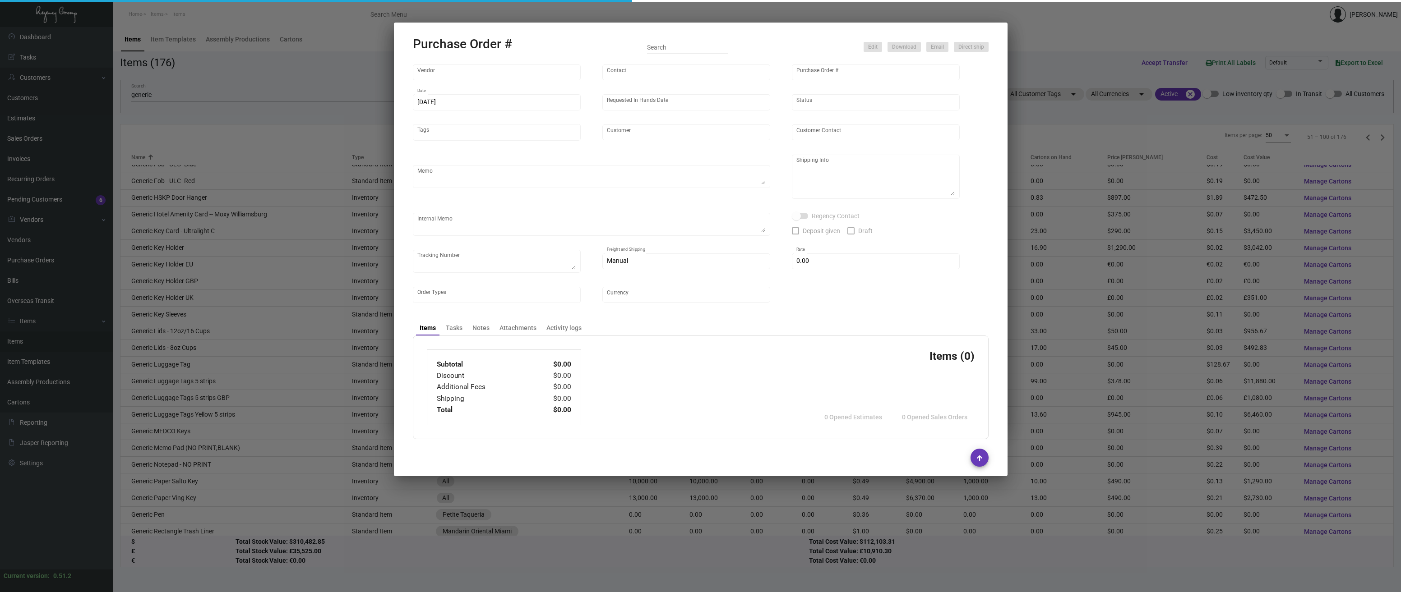
type input "SSP"
type input "[PERSON_NAME]"
type input "89502"
type input "[DATE]"
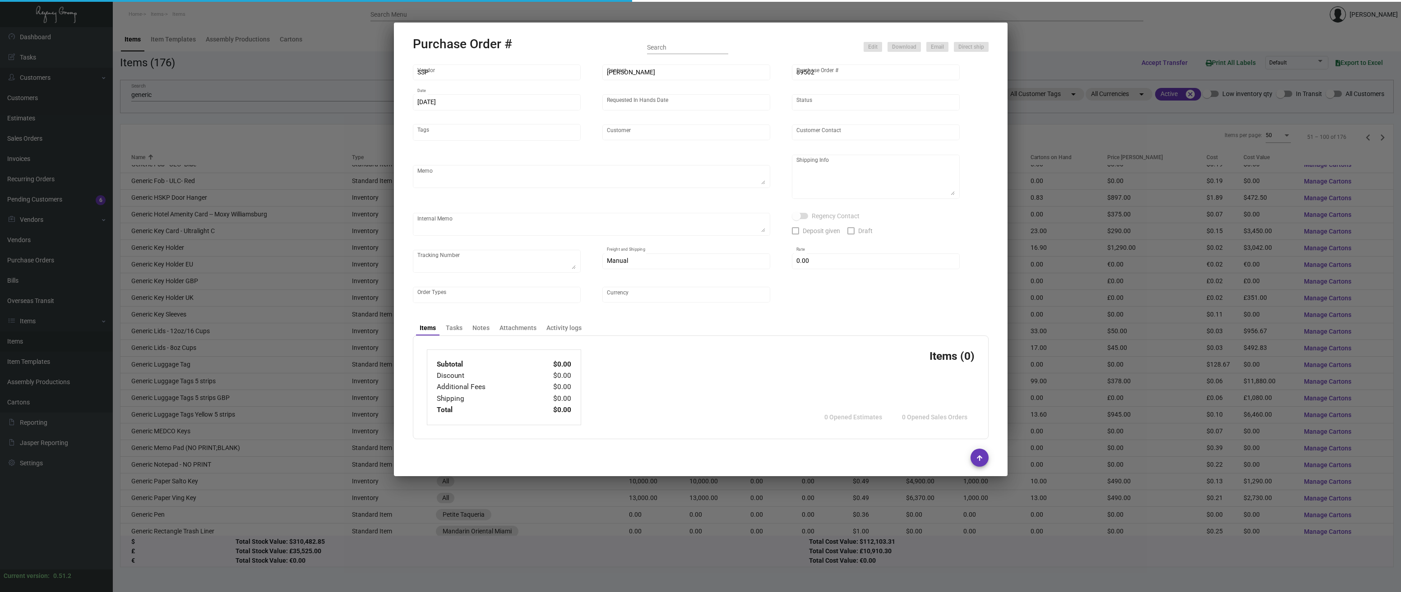
type input "[PERSON_NAME] CR7"
type input "[PERSON_NAME] [PERSON_NAME]"
type textarea "[PERSON_NAME] CR7 [PERSON_NAME] [PERSON_NAME] [STREET_ADDRESS][US_STATE]"
type input "$ 0.00"
type input "United States Dollar $"
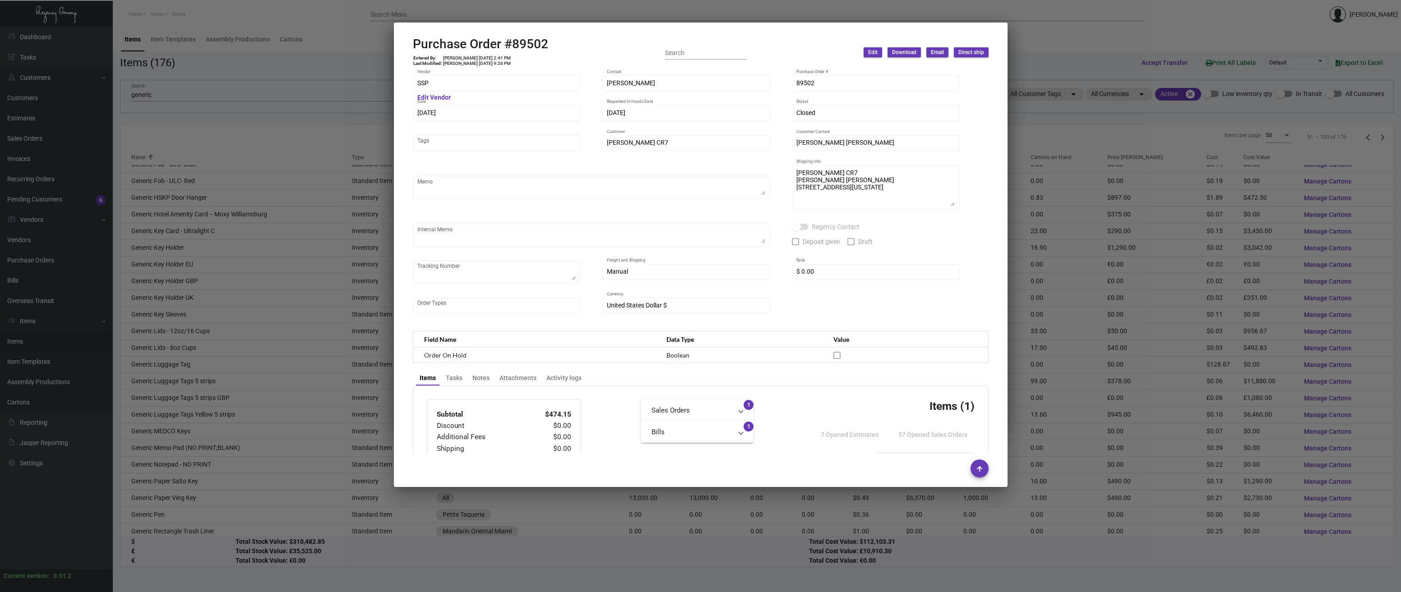
scroll to position [0, 0]
click at [411, 82] on div "SSP Vendor Edit Vendor [PERSON_NAME] Contact 89502 Purchase Order # [DATE] Date…" at bounding box center [700, 261] width 597 height 385
click at [365, 145] on div at bounding box center [700, 296] width 1401 height 592
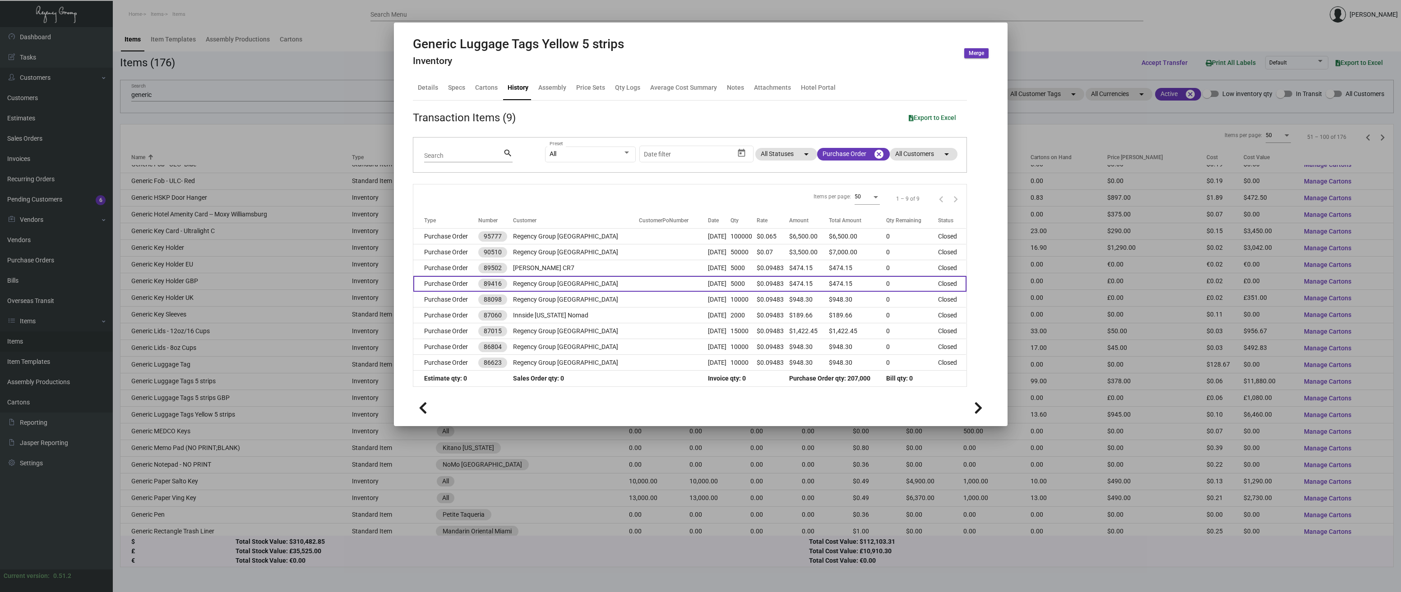
click at [474, 280] on td "Purchase Order" at bounding box center [445, 284] width 65 height 16
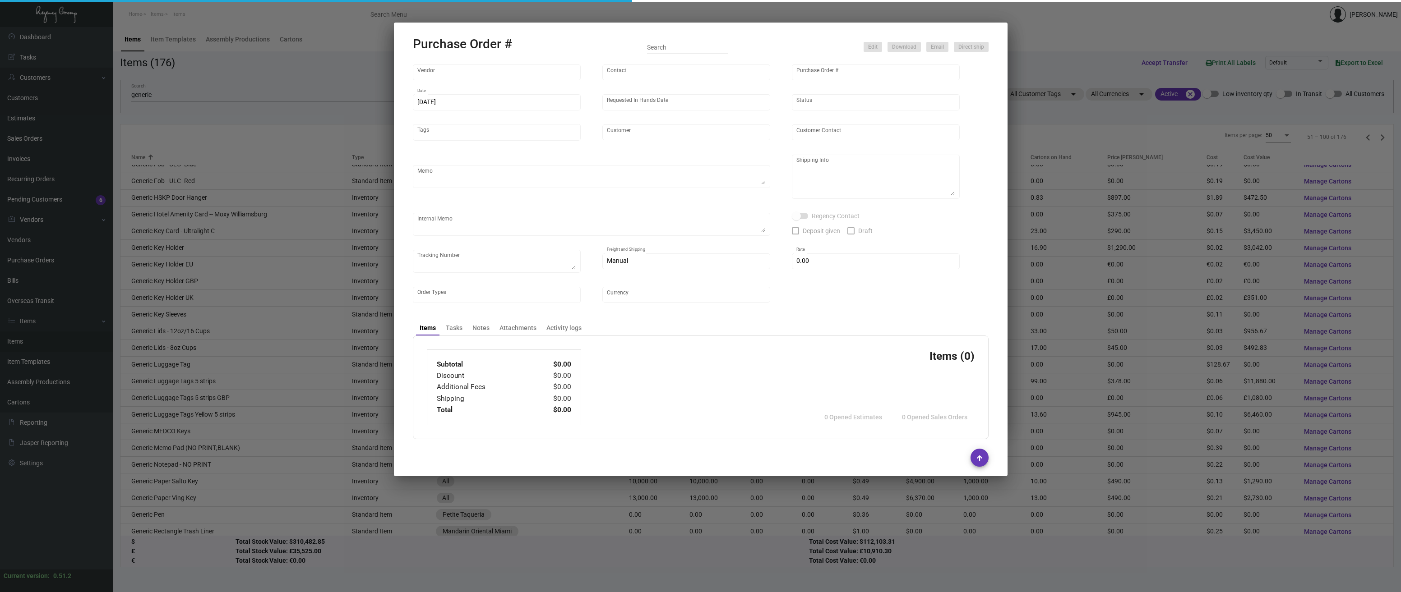
type input "SSP"
type input "[PERSON_NAME]"
type input "89416"
type input "[DATE]"
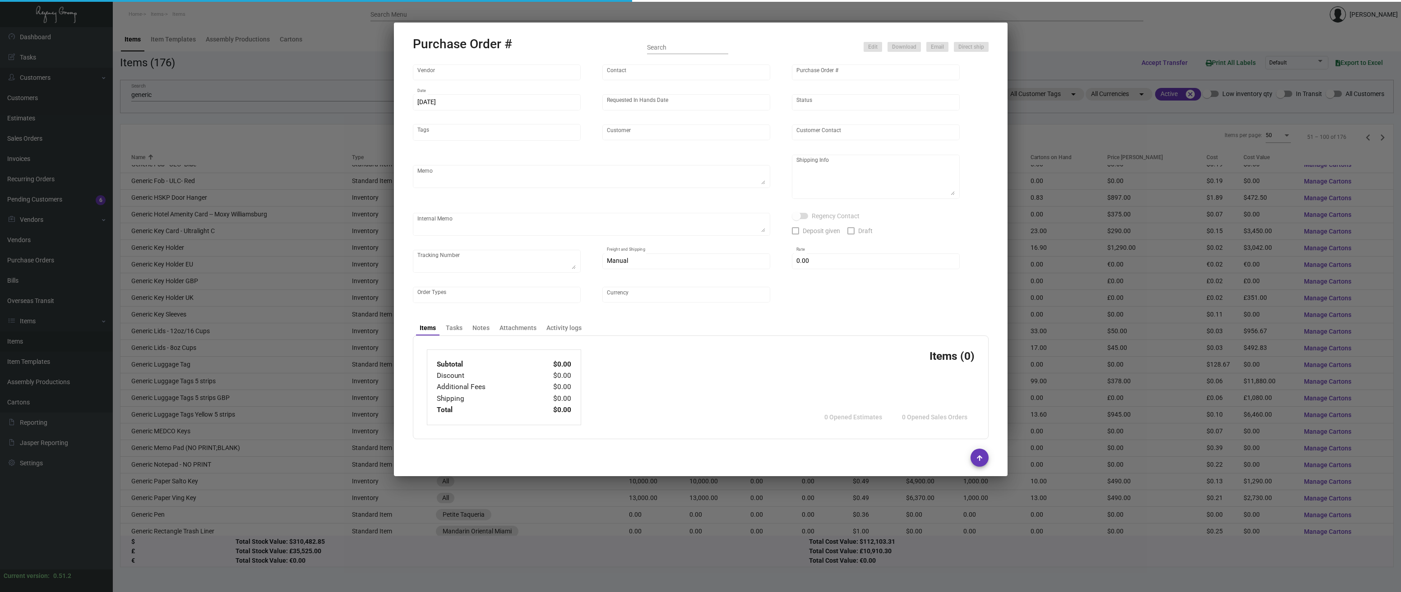
type input "Regency Group [GEOGRAPHIC_DATA]"
type textarea "Regency Group NJ [PERSON_NAME] US [STREET_ADDRESS]"
checkbox input "true"
type input "$ 0.00"
type input "United States Dollar $"
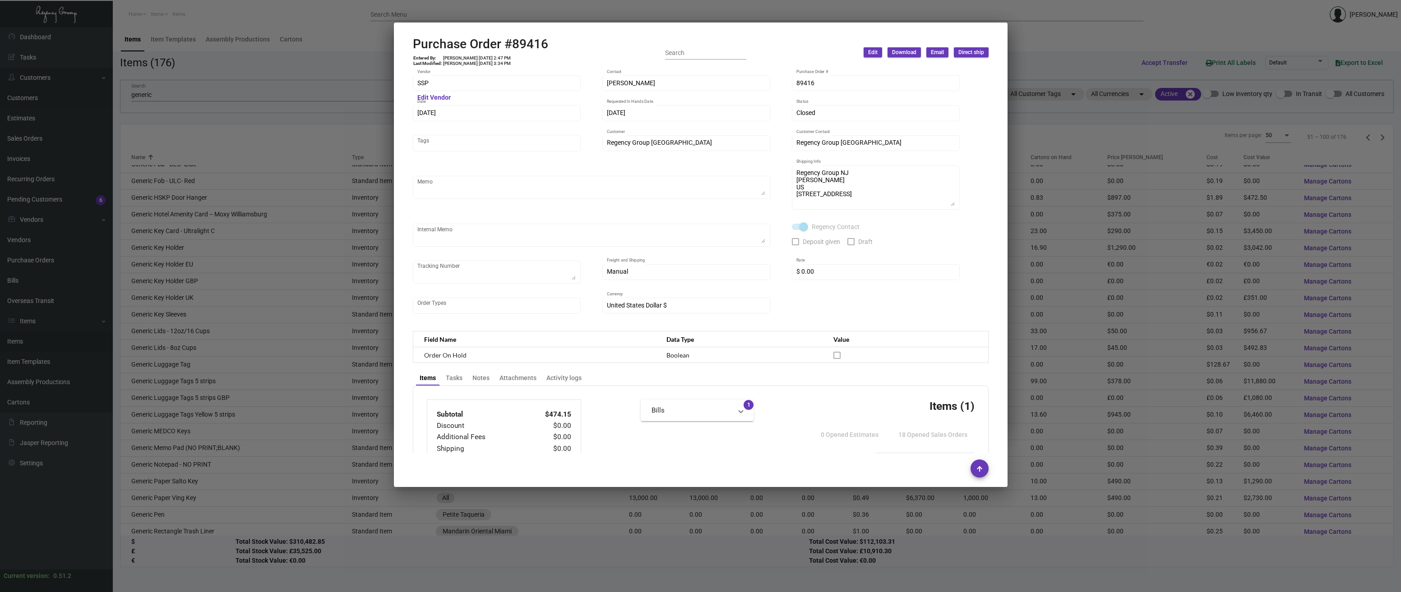
click at [374, 44] on div at bounding box center [700, 296] width 1401 height 592
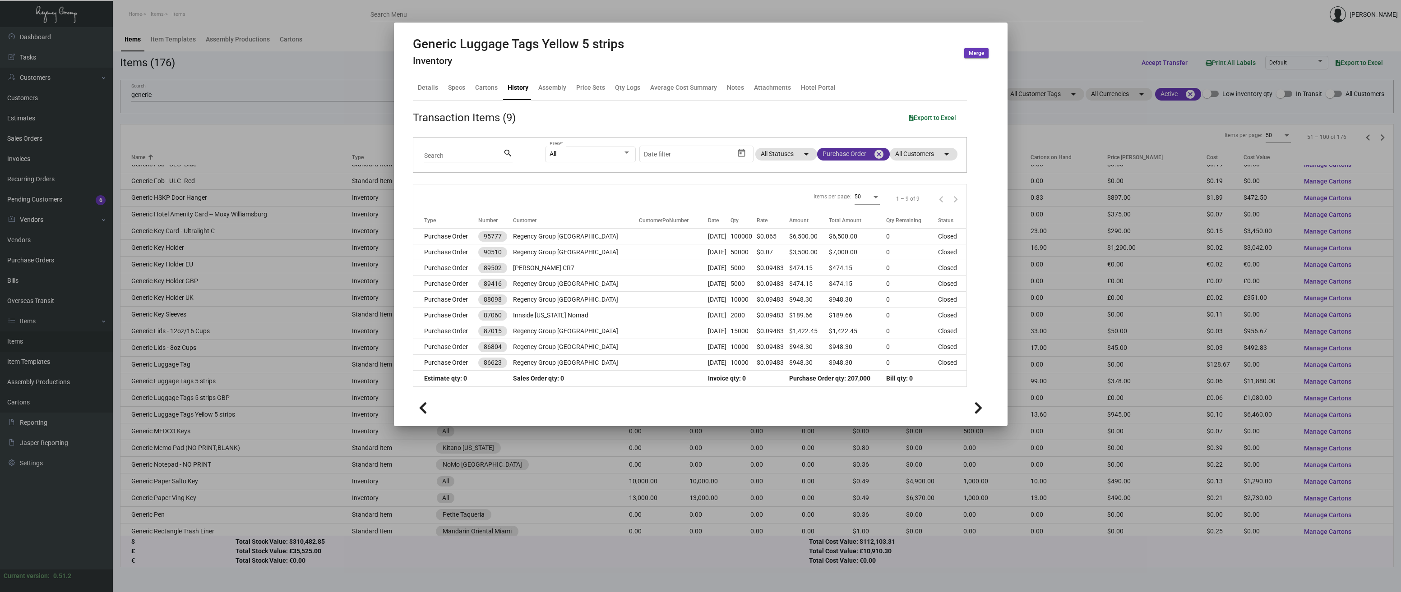
click at [880, 157] on mat-icon "cancel" at bounding box center [878, 154] width 11 height 11
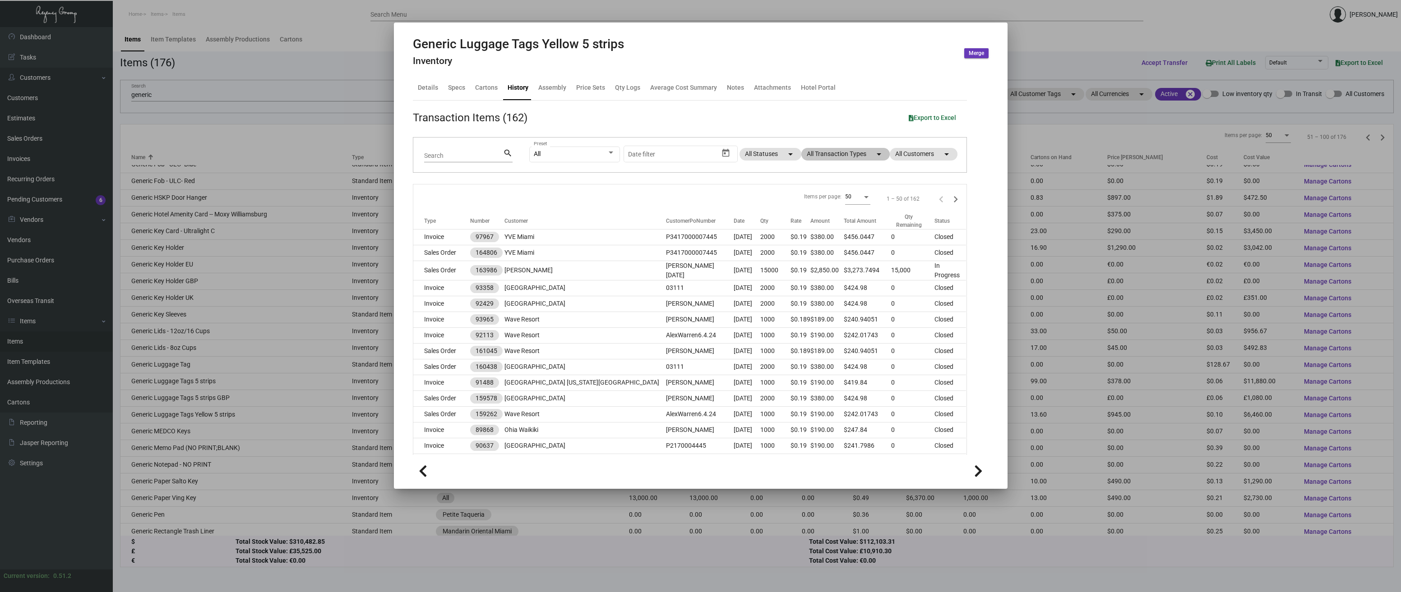
click at [310, 106] on div at bounding box center [700, 296] width 1401 height 592
